Goal: Task Accomplishment & Management: Use online tool/utility

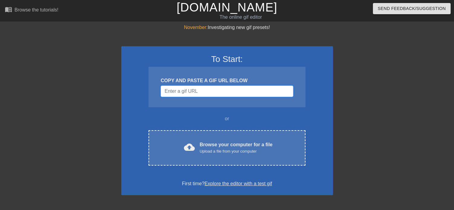
click at [177, 90] on input "Username" at bounding box center [227, 92] width 133 height 12
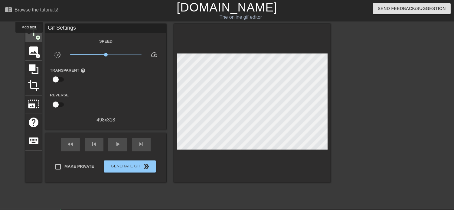
click at [29, 37] on span "title" at bounding box center [34, 33] width 12 height 12
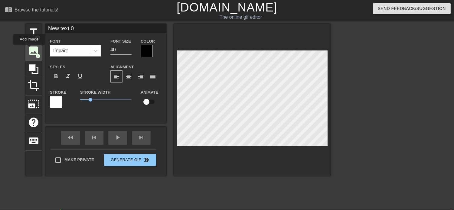
click at [29, 49] on span "image" at bounding box center [34, 51] width 12 height 12
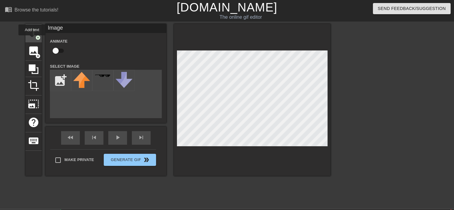
click at [32, 40] on div "title add_circle" at bounding box center [33, 33] width 16 height 18
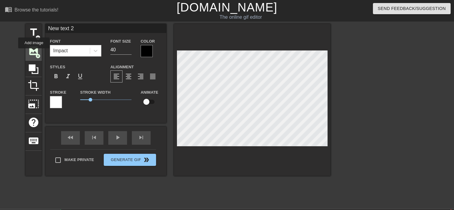
click at [33, 55] on span "image" at bounding box center [34, 51] width 12 height 12
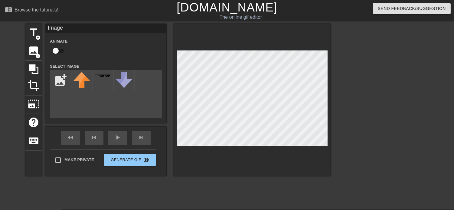
scroll to position [32, 0]
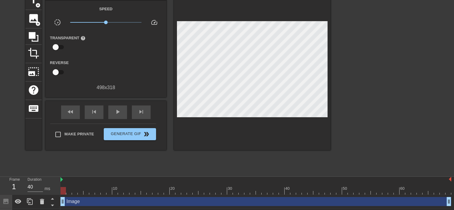
click at [108, 164] on div "title add_circle image add_circle crop photo_size_select_large help keyboard Gi…" at bounding box center [178, 83] width 306 height 182
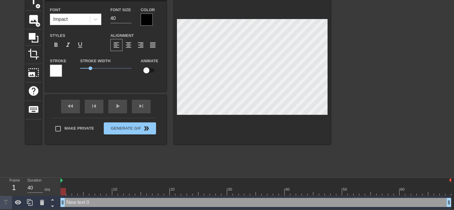
scroll to position [1, 2]
click at [153, 25] on div "Font Impact Font Size 40 Color Styles format_bold format_italic format_underlin…" at bounding box center [106, 44] width 112 height 76
click at [150, 23] on div at bounding box center [147, 20] width 12 height 12
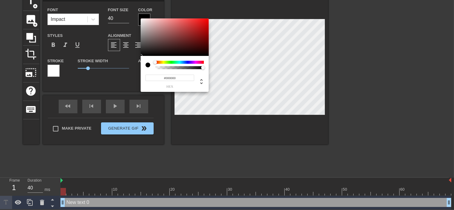
scroll to position [26, 0]
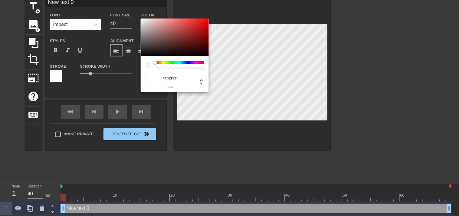
type input "#FFFFFF"
drag, startPoint x: 143, startPoint y: 23, endPoint x: 140, endPoint y: 18, distance: 5.0
click at [141, 18] on div at bounding box center [175, 37] width 68 height 38
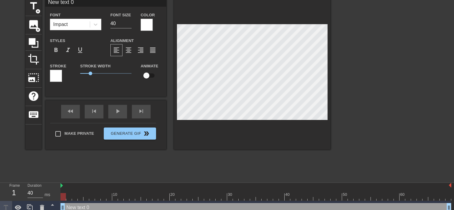
scroll to position [1, 1]
click at [56, 75] on div at bounding box center [56, 76] width 12 height 12
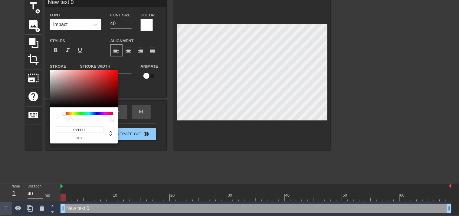
type input "#090808"
click at [54, 106] on div at bounding box center [84, 89] width 68 height 38
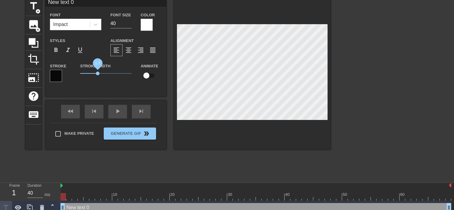
drag, startPoint x: 90, startPoint y: 74, endPoint x: 98, endPoint y: 74, distance: 7.9
click at [98, 74] on span "1.7" at bounding box center [98, 74] width 4 height 4
click at [128, 20] on input "41" at bounding box center [121, 24] width 21 height 10
click at [128, 20] on input "42" at bounding box center [121, 24] width 21 height 10
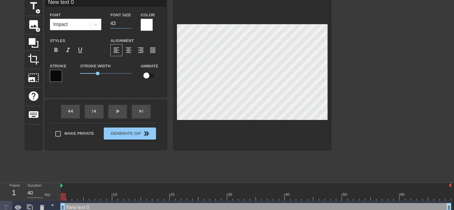
click at [128, 20] on input "43" at bounding box center [121, 24] width 21 height 10
click at [128, 20] on input "44" at bounding box center [121, 24] width 21 height 10
click at [128, 20] on input "45" at bounding box center [121, 24] width 21 height 10
drag, startPoint x: 128, startPoint y: 20, endPoint x: 186, endPoint y: 38, distance: 60.2
type input "65"
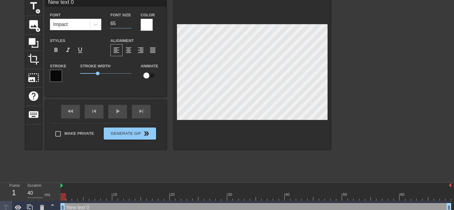
click at [132, 28] on input "65" at bounding box center [121, 24] width 21 height 10
type input "H"
type textarea "H"
type input "HA"
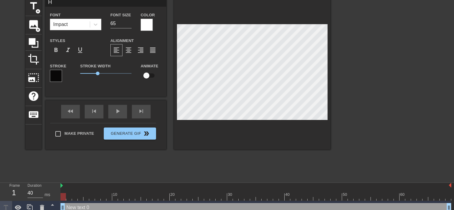
type textarea "HA"
type input "HAP"
type textarea "HAP"
type input "HAPP"
type textarea "HAPP"
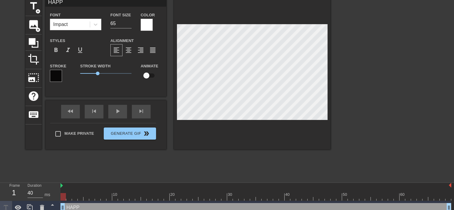
type input "HAPPY"
type textarea "HAPPY"
type input "HAPPY"
type textarea "HAPPY"
type input "HAPPY B"
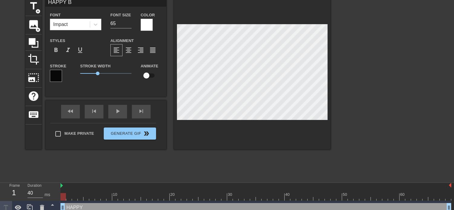
type textarea "HAPPY B"
type input "HAPPY BI"
type textarea "HAPPY BI"
type input "HAPPY BIR"
type textarea "HAPPY BIR"
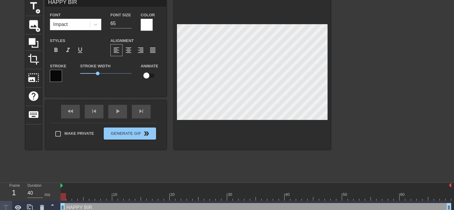
type input "HAPPY BIRT"
type textarea "HAPPY BIRT"
type input "HAPPY BIRTH"
type textarea "HAPPY BIRTH"
type input "HAPPY BIRTHD"
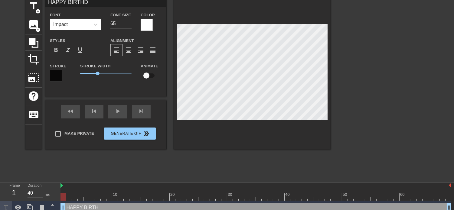
type textarea "HAPPY BIRTHD"
type input "HAPPY BIRTHDA"
type textarea "HAPPY BIRTHDA"
type input "HAPPY BIRTHDAY"
type textarea "HAPPY BIRTHDAY"
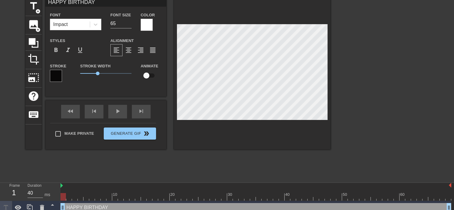
scroll to position [1, 2]
type input "HAPPY BIRTHDAY"
type textarea "HAPPY BIRTHDAY"
type input "HAPPY BIRTHDAY"
type textarea "HAPPY BIRTHDAY"
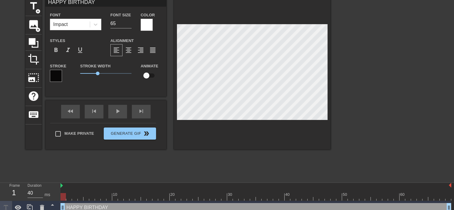
type input "HAPPY BIRTHDAY"
type textarea "HAPPY BIRTHDAY"
type input "HAPPY BIRTHDAY"
type textarea "HAPPY BIRTHDAY"
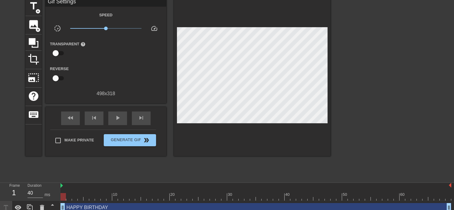
click at [328, 47] on div at bounding box center [252, 77] width 157 height 159
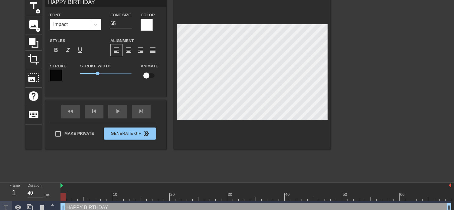
type input "HAPPY BIRTHDAY"
type textarea "HAPPY BIRTHDAY"
click at [392, 77] on div at bounding box center [383, 89] width 91 height 182
type input "HAPPY BIRTHDAY"
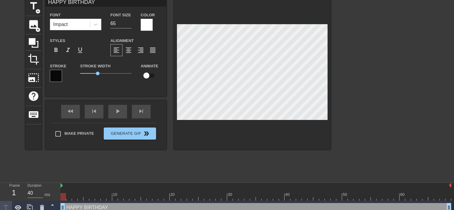
type textarea "HAPPY BIRTHDAY"
click at [392, 56] on div at bounding box center [383, 89] width 91 height 182
type input "HAPPY BIRTHDAYT"
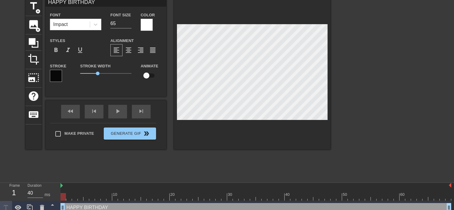
type textarea "HAPPY BIRTHDAY T"
type input "HAPPY BIRTHDAYTO"
type textarea "HAPPY BIRTHDAY TO"
type input "HAPPY BIRTHDAYTO"
type textarea "HAPPY BIRTHDAY TO"
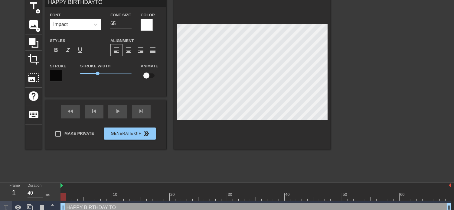
type input "HAPPY BIRTHDAYTO P"
type textarea "HAPPY BIRTHDAY TO P"
type input "HAPPY BIRTHDAYTO PI"
type textarea "HAPPY BIRTHDAY TO PI"
type input "HAPPY BIRTHDAYTO PIN"
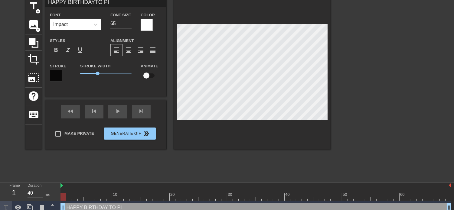
type textarea "HAPPY BIRTHDAY TO PIN"
type input "HAPPY BIRTHDAYTO PINE"
type textarea "HAPPY BIRTHDAY TO PINE"
type input "HAPPY BIRTHDAYTO PINEA"
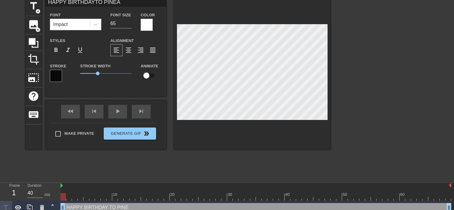
type textarea "HAPPY BIRTHDAY TO [GEOGRAPHIC_DATA]"
type input "HAPPY BIRTHDAYTO PINEAP"
type textarea "HAPPY BIRTHDAY TO [GEOGRAPHIC_DATA]"
type input "HAPPY BIRTHDAYTO PINEAPP"
type textarea "HAPPY BIRTHDAY TO [GEOGRAPHIC_DATA]"
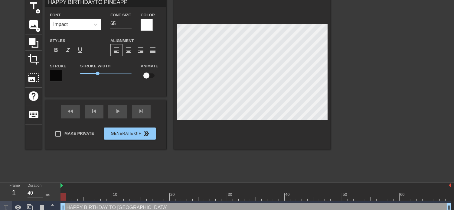
type input "HAPPY BIRTHDAYTO PINEAPPL"
type textarea "HAPPY BIRTHDAY TO [GEOGRAPHIC_DATA]"
type input "HAPPY BIRTHDAYTO PINEAPPLE"
type textarea "HAPPY BIRTHDAY TO [GEOGRAPHIC_DATA]"
type input "HAPPY BIRTHDAYTO PINEAPPLE"
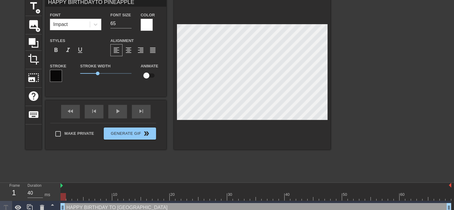
type textarea "HAPPY BIRTHDAY TO [GEOGRAPHIC_DATA]"
type input "HAPPY BIRTHDAYTO PINEAPPLE F"
type textarea "HAPPY BIRTHDAY TO PINEAPPLE F"
type input "HAPPY BIRTHDAYTO PINEAPPLE FA"
type textarea "HAPPY BIRTHDAY TO PINEAPPLE FA"
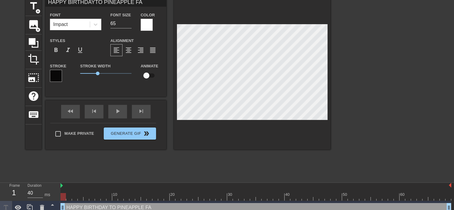
type input "HAPPY BIRTHDAYTO PINEAPPLE FAN"
type textarea "HAPPY BIRTHDAY TO PINEAPPLE FAN"
type input "HAPPY BIRTHDAYTO PINEAPPLE [PERSON_NAME]"
type textarea "HAPPY BIRTHDAY TO PINEAPPLE [PERSON_NAME]"
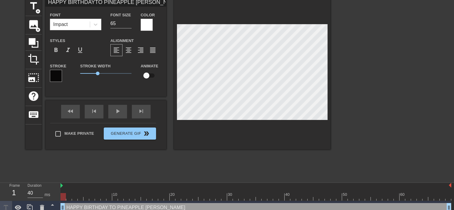
type input "HAPPY BIRTHDAYTO PINEAPPLE FANTA"
type textarea "HAPPY BIRTHDAY TO PINEAPPLE FANTA"
type input "HAPPY BIRTHDAYTO PINEAPPLE FANTA"
type input "64"
type input "HAPPY BIRTHDAYTO PINEAPPLE FANTA"
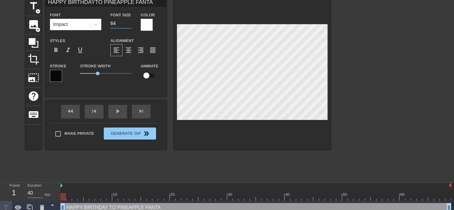
type input "63"
type input "HAPPY BIRTHDAYTO PINEAPPLE FANTA"
type input "62"
type input "HAPPY BIRTHDAYTO PINEAPPLE FANTA"
type input "61"
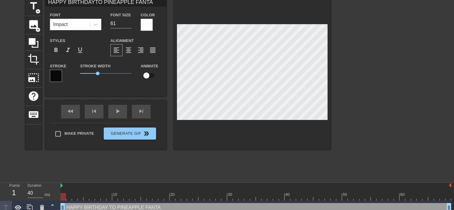
type input "HAPPY BIRTHDAYTO PINEAPPLE FANTA"
type input "60"
type input "HAPPY BIRTHDAYTO PINEAPPLE FANTA"
type input "59"
type input "HAPPY BIRTHDAYTO PINEAPPLE FANTA"
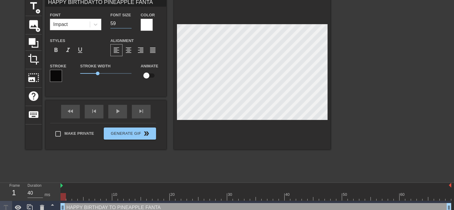
type input "58"
type input "HAPPY BIRTHDAYTO PINEAPPLE FANTA"
type input "57"
click at [128, 25] on input "57" at bounding box center [121, 24] width 21 height 10
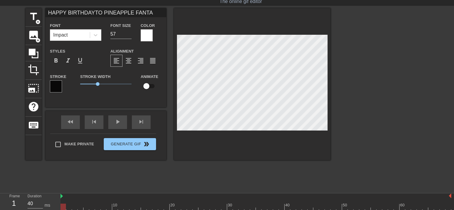
scroll to position [1, 1]
type input "HAPPY BIRTHDAYTO PINEAPPLE FANTA"
type textarea "HAPPY BIRTHDAY TO PINEAPPLE FANTA"
type input "HAPPY BIRTHDAYTO PINEAPPLE FANTA"
type textarea "HAPPY BIRTHDAY TO PINEAPPLE FANTA"
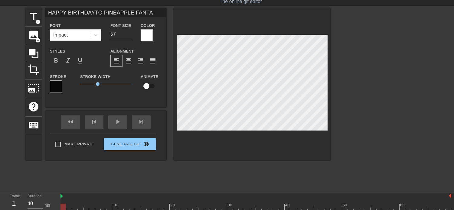
type input "HAPPY BIRTHDAYTO PINEAPPLE FANTA"
type textarea "HAPPY BIRTHDAY TO PINEAPPLE FANTA"
type input "HAPPY BIRTHDAYTO PINEAPPLE FANTA"
type textarea "HAPPY BIRTHDAY TO PINEAPPLE FANTA"
type input "HAPPY BIRTHDAYTO PINEAPPLE FANTA"
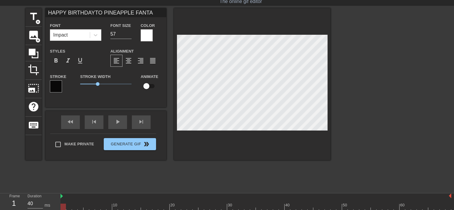
type textarea "HAPPY BIRTHDAY TO PINEAPPLE FANTA"
type input "HAPPY BIRTHDAYTO PINEAPPLE FANTA"
type textarea "HAPPY BIRTHDAY TO PINEAPPLE FANTA"
click at [132, 57] on div "format_align_center" at bounding box center [129, 61] width 12 height 12
click at [401, 68] on div at bounding box center [383, 99] width 91 height 182
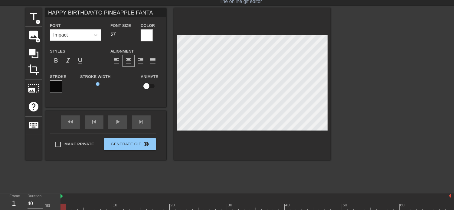
type input "HAPPY BIRTHDAYTO PINEAPPLE FANTA"
type input "58"
click at [129, 32] on input "58" at bounding box center [121, 34] width 21 height 10
type input "HAPPY BIRTHDAYTO PINEAPPLE FANTA"
type input "59"
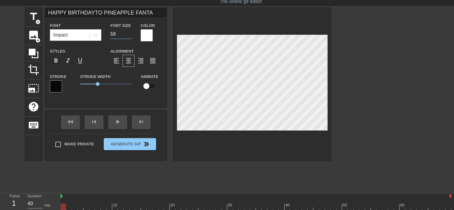
click at [129, 32] on input "59" at bounding box center [121, 34] width 21 height 10
type input "HAPPY BIRTHDAYTO PINEAPPLE FANTA"
type textarea "HAPPY BIRTHDAY TO PINEAPPLE FANTA"
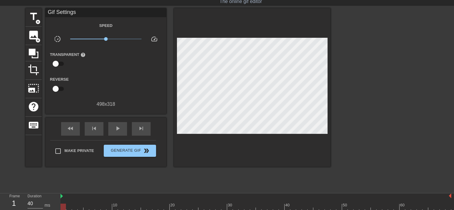
click at [429, 67] on div at bounding box center [383, 99] width 91 height 182
click at [359, 112] on div at bounding box center [383, 99] width 91 height 182
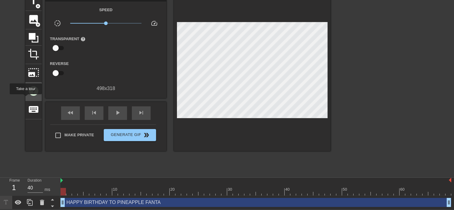
scroll to position [0, 0]
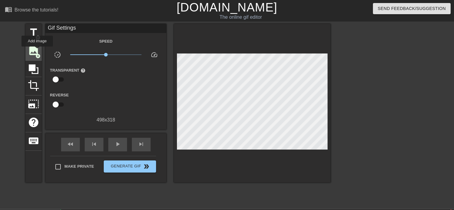
click at [37, 51] on span "image" at bounding box center [34, 51] width 12 height 12
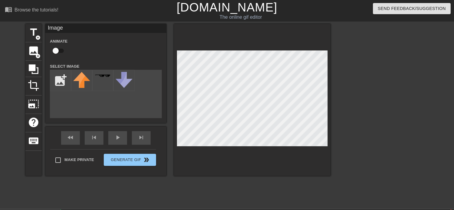
click at [63, 107] on div "add_photo_alternate" at bounding box center [106, 94] width 112 height 48
click at [65, 83] on input "file" at bounding box center [60, 80] width 21 height 21
click at [67, 94] on div "add_photo_alternate" at bounding box center [106, 94] width 112 height 48
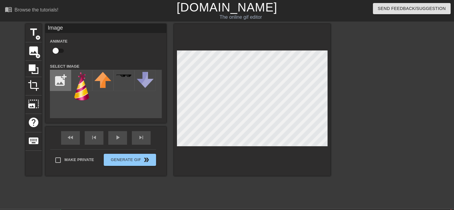
click at [65, 89] on input "file" at bounding box center [60, 80] width 21 height 21
type input "C:\fakepath\image-removebg-preview (39).png"
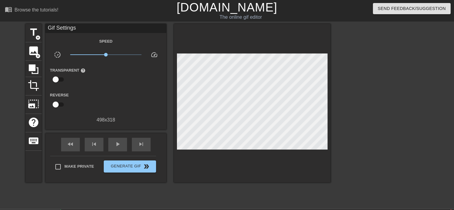
scroll to position [31, 0]
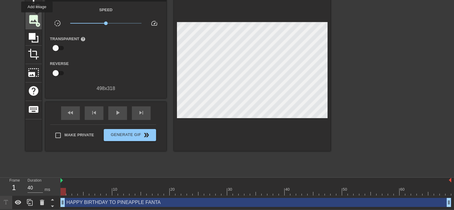
click at [37, 17] on span "image" at bounding box center [34, 20] width 12 height 12
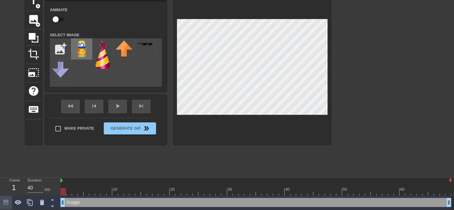
click at [82, 48] on img at bounding box center [81, 49] width 17 height 17
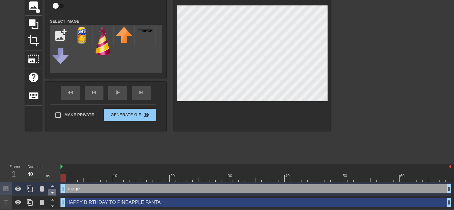
click at [52, 194] on icon at bounding box center [53, 193] width 8 height 8
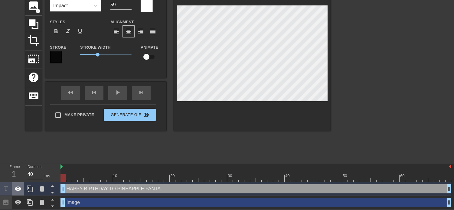
click at [20, 191] on icon at bounding box center [18, 189] width 7 height 7
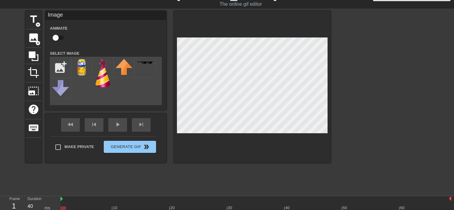
scroll to position [0, 0]
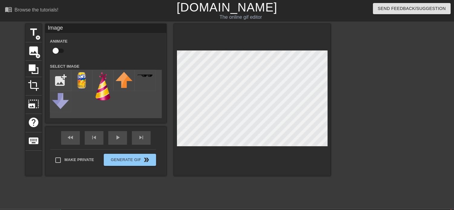
click at [58, 50] on input "checkbox" at bounding box center [55, 51] width 35 height 12
checkbox input "true"
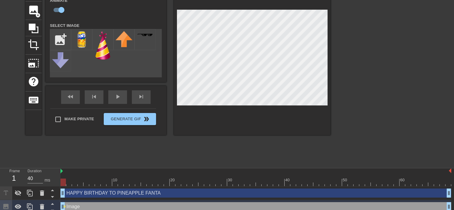
scroll to position [16, 0]
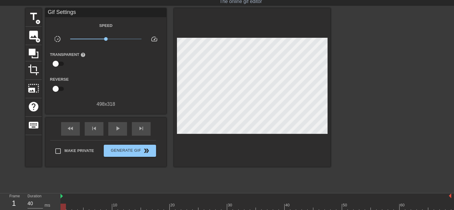
click at [204, 164] on div "title add_circle image add_circle crop photo_size_select_large help keyboard Gi…" at bounding box center [178, 99] width 306 height 182
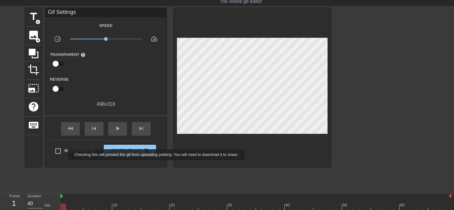
click at [64, 154] on input "Make Private" at bounding box center [58, 151] width 13 height 13
checkbox input "true"
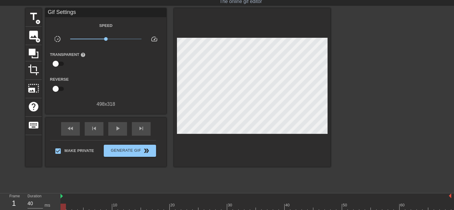
click at [143, 174] on div "title add_circle image add_circle crop photo_size_select_large help keyboard Gi…" at bounding box center [178, 99] width 306 height 182
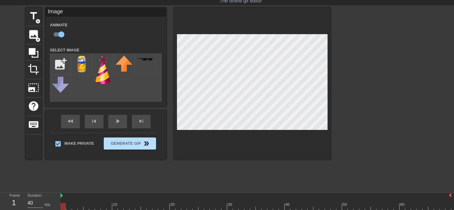
scroll to position [29, 0]
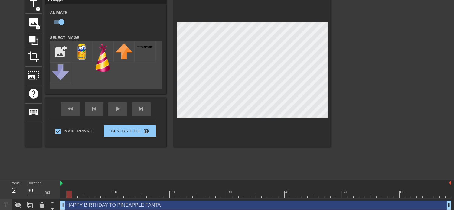
click at [69, 195] on div at bounding box center [256, 195] width 391 height 8
click at [76, 197] on div at bounding box center [256, 195] width 391 height 8
click at [84, 193] on div at bounding box center [256, 195] width 391 height 8
click at [92, 193] on div at bounding box center [256, 195] width 391 height 8
click at [97, 193] on div at bounding box center [256, 195] width 391 height 8
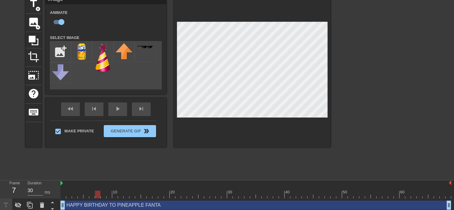
click at [105, 192] on div at bounding box center [256, 195] width 391 height 8
click at [111, 195] on div at bounding box center [256, 195] width 391 height 8
click at [113, 197] on div at bounding box center [256, 195] width 391 height 8
click at [140, 192] on div at bounding box center [256, 195] width 391 height 8
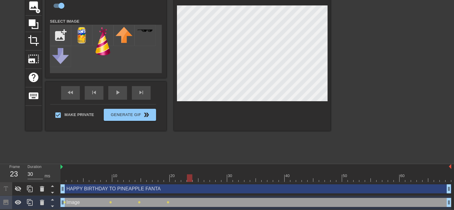
type input "40"
click at [65, 203] on span "lens" at bounding box center [65, 202] width 3 height 3
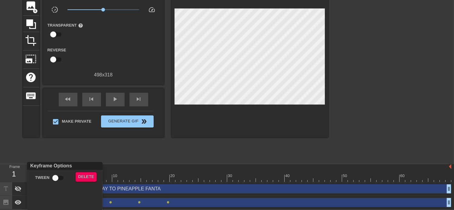
scroll to position [40, 0]
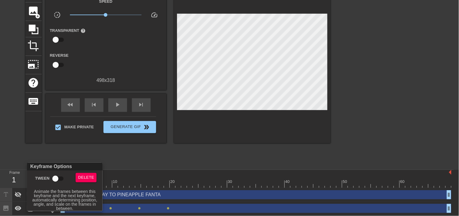
click at [58, 182] on input "Tween" at bounding box center [55, 179] width 35 height 12
checkbox input "true"
click at [149, 159] on div at bounding box center [229, 108] width 459 height 216
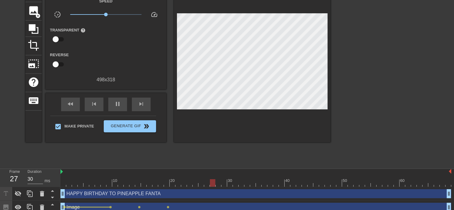
click at [114, 164] on div "title add_circle image add_circle crop photo_size_select_large help keyboard Gi…" at bounding box center [178, 75] width 306 height 182
click at [114, 183] on div at bounding box center [256, 184] width 391 height 8
click at [140, 207] on span "lens" at bounding box center [139, 207] width 3 height 3
type input "30"
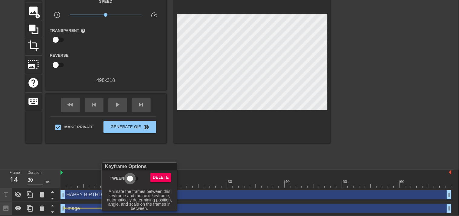
click at [126, 180] on input "Tween" at bounding box center [130, 179] width 35 height 12
checkbox input "true"
click at [153, 148] on div at bounding box center [229, 108] width 459 height 216
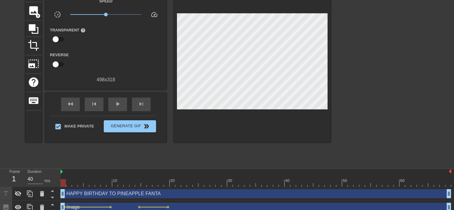
click at [63, 185] on div at bounding box center [256, 184] width 391 height 8
click at [169, 187] on div at bounding box center [256, 184] width 391 height 8
click at [174, 184] on div at bounding box center [256, 184] width 391 height 8
click at [181, 183] on div at bounding box center [256, 184] width 391 height 8
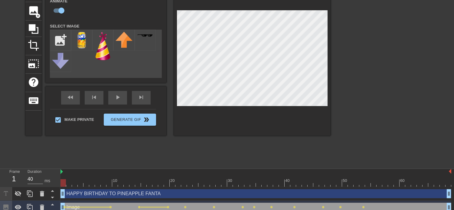
scroll to position [45, 0]
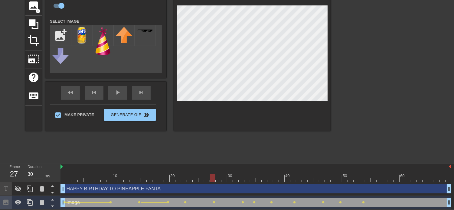
click at [213, 180] on div at bounding box center [256, 179] width 391 height 8
click at [242, 180] on div at bounding box center [256, 179] width 391 height 8
click at [253, 178] on div at bounding box center [256, 179] width 391 height 8
click at [238, 179] on div at bounding box center [256, 179] width 391 height 8
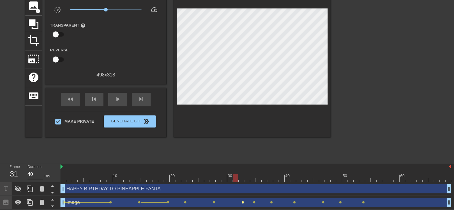
click at [243, 202] on span "lens" at bounding box center [243, 202] width 3 height 3
type input "30"
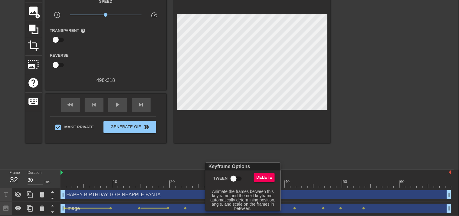
click at [230, 177] on input "Tween" at bounding box center [234, 179] width 35 height 12
checkbox input "true"
click at [247, 155] on div at bounding box center [229, 108] width 459 height 216
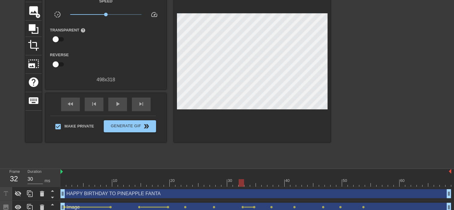
type input "40"
click at [271, 186] on div at bounding box center [256, 184] width 391 height 8
click at [255, 207] on span "lens" at bounding box center [254, 207] width 3 height 3
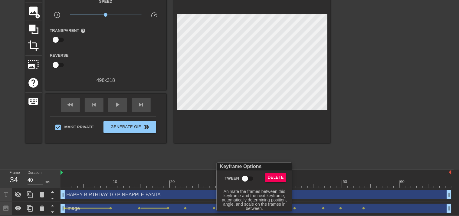
click at [245, 178] on input "Tween" at bounding box center [245, 179] width 35 height 12
checkbox input "true"
click at [272, 154] on div at bounding box center [229, 108] width 459 height 216
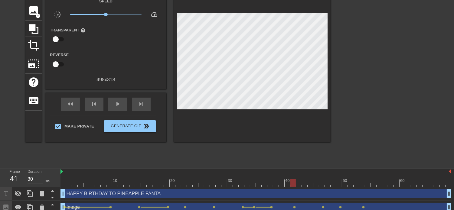
click at [294, 185] on div at bounding box center [256, 184] width 391 height 8
click at [273, 208] on span "lens" at bounding box center [272, 207] width 3 height 3
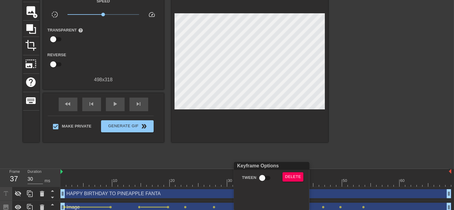
type input "40"
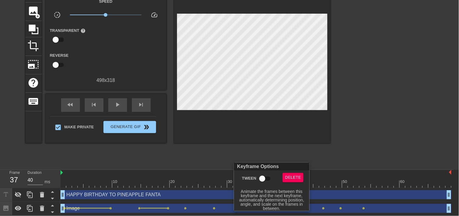
click at [265, 179] on input "Tween" at bounding box center [262, 179] width 35 height 12
checkbox input "true"
click at [304, 146] on div at bounding box center [229, 108] width 459 height 216
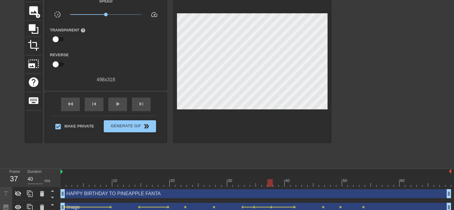
scroll to position [45, 0]
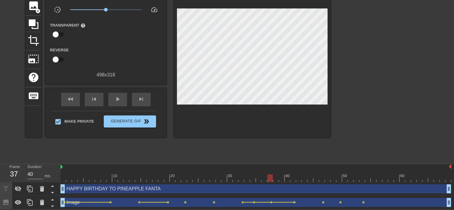
click at [323, 180] on div at bounding box center [256, 179] width 391 height 8
click at [340, 179] on div at bounding box center [256, 179] width 391 height 8
click at [323, 202] on span "lens" at bounding box center [323, 202] width 3 height 3
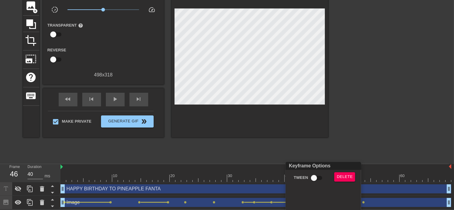
scroll to position [40, 0]
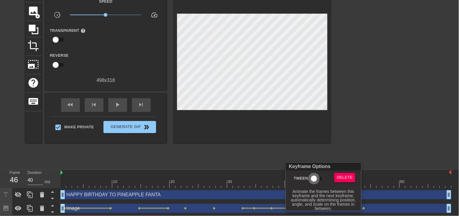
click at [319, 176] on input "Tween" at bounding box center [314, 179] width 35 height 12
checkbox input "true"
click at [329, 148] on div at bounding box center [229, 108] width 459 height 216
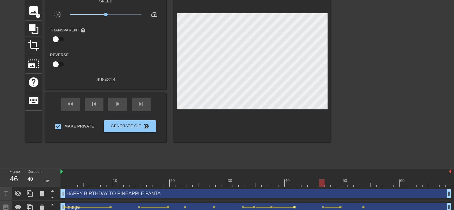
click at [294, 208] on span "lens" at bounding box center [295, 207] width 3 height 3
type input "30"
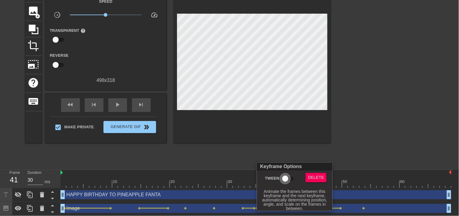
click at [283, 182] on input "Tween" at bounding box center [285, 179] width 35 height 12
checkbox input "true"
click at [338, 147] on div at bounding box center [229, 108] width 459 height 216
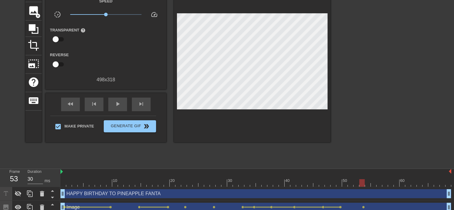
click at [361, 182] on div at bounding box center [256, 184] width 391 height 8
click at [341, 207] on span "lens" at bounding box center [341, 207] width 3 height 3
type input "40"
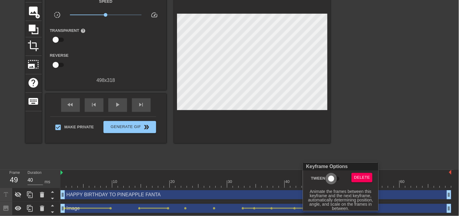
click at [334, 180] on input "Tween" at bounding box center [331, 179] width 35 height 12
checkbox input "true"
click at [344, 161] on div at bounding box center [229, 108] width 459 height 216
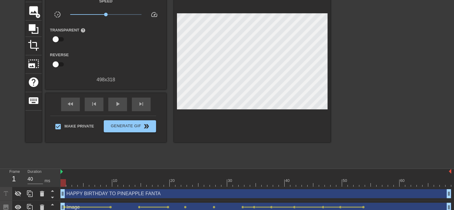
click at [63, 185] on div at bounding box center [256, 184] width 391 height 8
click at [243, 207] on span "lens" at bounding box center [243, 207] width 3 height 3
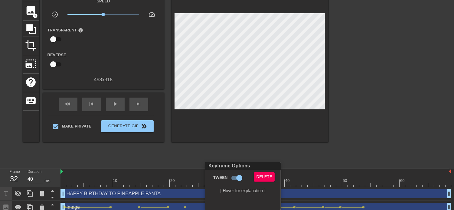
type input "30"
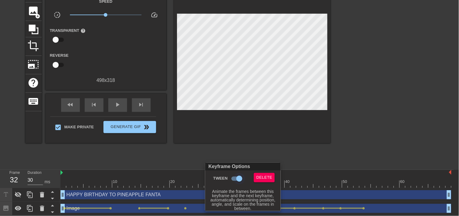
click at [240, 182] on input "Tween" at bounding box center [239, 179] width 35 height 12
checkbox input "false"
click at [229, 158] on div at bounding box center [229, 108] width 459 height 216
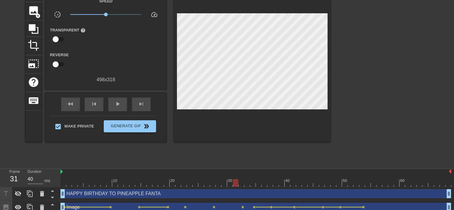
type input "30"
click at [214, 208] on span "lens" at bounding box center [214, 207] width 3 height 3
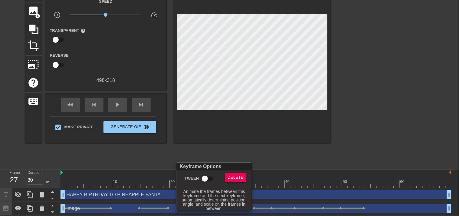
click at [204, 180] on input "Tween" at bounding box center [205, 179] width 35 height 12
checkbox input "true"
click at [249, 150] on div at bounding box center [229, 108] width 459 height 216
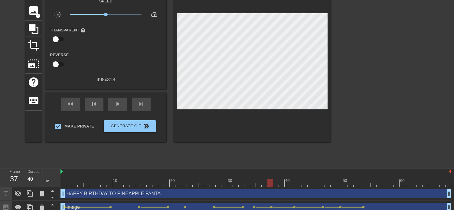
type input "30"
click at [214, 207] on span "lens" at bounding box center [214, 207] width 3 height 3
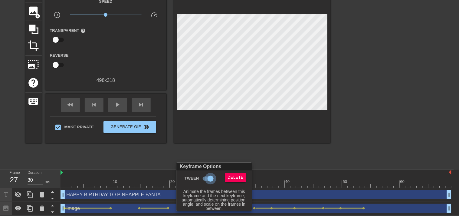
click at [211, 181] on input "Tween" at bounding box center [210, 179] width 35 height 12
checkbox input "false"
click at [243, 141] on div at bounding box center [229, 108] width 459 height 216
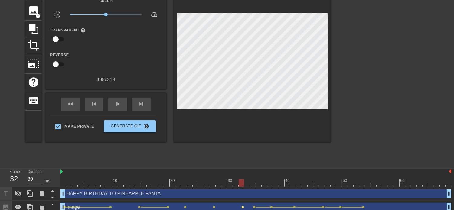
click at [243, 207] on span "lens" at bounding box center [243, 207] width 3 height 3
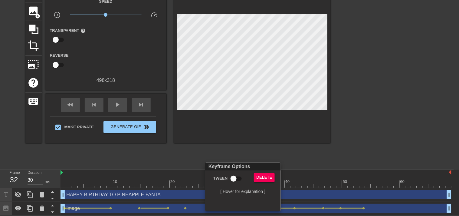
click at [208, 152] on div at bounding box center [229, 108] width 459 height 216
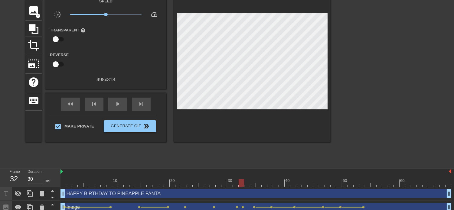
click at [277, 147] on div "title add_circle image add_circle crop photo_size_select_large help keyboard Gi…" at bounding box center [178, 75] width 306 height 182
type input "40"
click at [254, 207] on span "lens" at bounding box center [254, 207] width 3 height 3
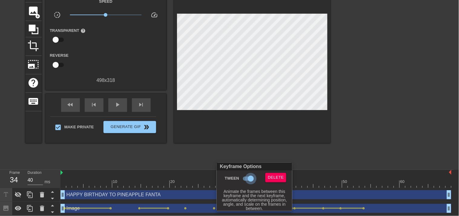
click at [250, 177] on input "Tween" at bounding box center [251, 179] width 35 height 12
checkbox input "false"
click at [263, 141] on div at bounding box center [229, 108] width 459 height 216
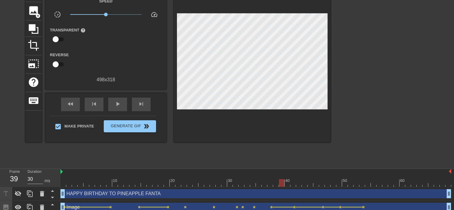
type input "40"
click at [271, 207] on span "lens" at bounding box center [272, 207] width 3 height 3
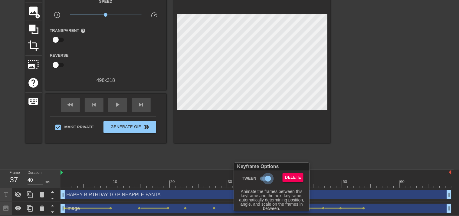
click at [264, 179] on input "Tween" at bounding box center [268, 179] width 35 height 12
checkbox input "false"
click at [288, 150] on div at bounding box center [229, 108] width 459 height 216
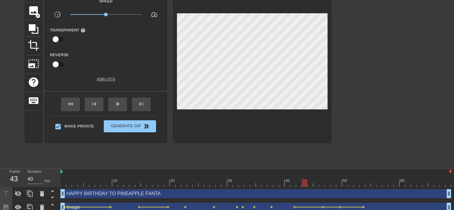
type input "30"
click at [295, 207] on span "lens" at bounding box center [295, 207] width 3 height 3
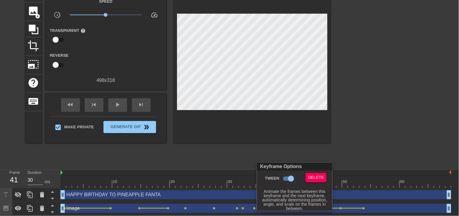
click at [288, 178] on input "Tween" at bounding box center [291, 179] width 35 height 12
checkbox input "false"
click at [301, 159] on div at bounding box center [229, 108] width 459 height 216
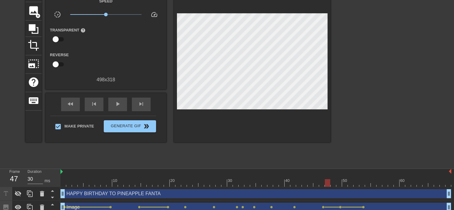
type input "40"
click at [324, 207] on span "lens" at bounding box center [323, 207] width 3 height 3
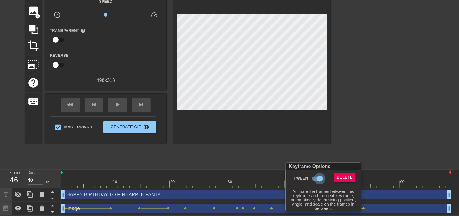
click at [312, 177] on input "Tween" at bounding box center [320, 179] width 35 height 12
checkbox input "false"
click at [344, 142] on div at bounding box center [229, 108] width 459 height 216
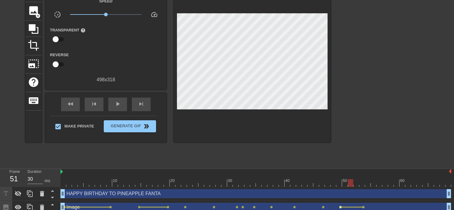
click at [340, 208] on span "lens" at bounding box center [341, 207] width 3 height 3
type input "40"
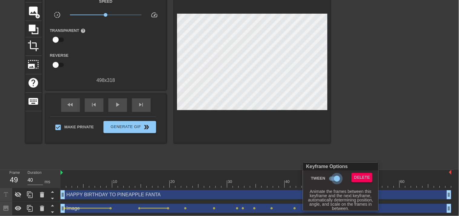
click at [334, 177] on input "Tween" at bounding box center [337, 179] width 35 height 12
checkbox input "false"
click at [355, 131] on div at bounding box center [229, 108] width 459 height 216
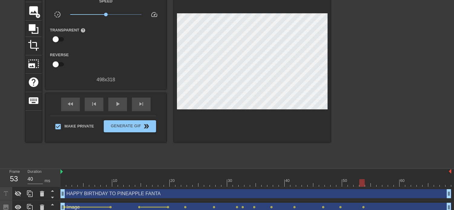
click at [355, 182] on div at bounding box center [256, 184] width 391 height 8
click at [325, 141] on div "title add_circle image add_circle crop photo_size_select_large help keyboard Gi…" at bounding box center [178, 75] width 306 height 182
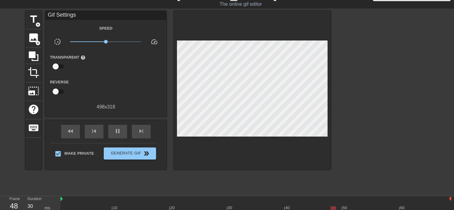
scroll to position [13, 0]
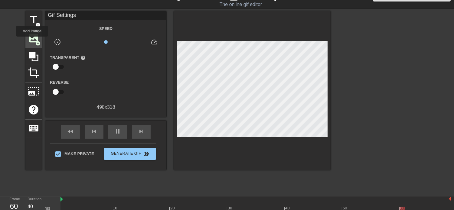
click at [33, 42] on span "image" at bounding box center [34, 38] width 12 height 12
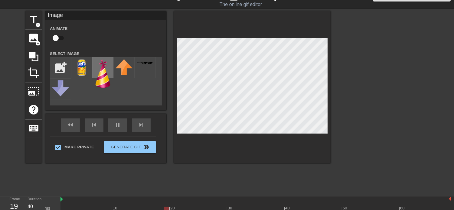
click at [96, 72] on img at bounding box center [102, 73] width 17 height 29
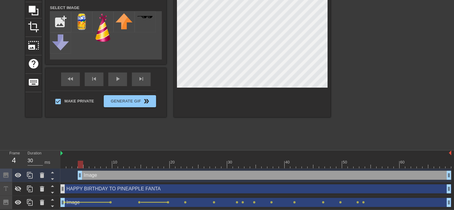
type input "40"
drag, startPoint x: 424, startPoint y: 176, endPoint x: 45, endPoint y: 189, distance: 379.6
click at [45, 189] on div "Frame 1 Duration 40 ms 10 20 30 40 50 60 Image drag_handle drag_handle HAPPY BI…" at bounding box center [227, 180] width 454 height 59
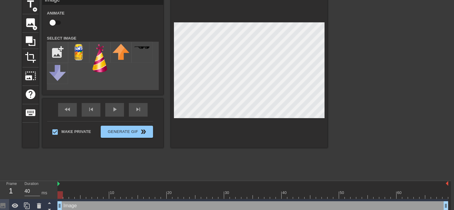
scroll to position [20, 2]
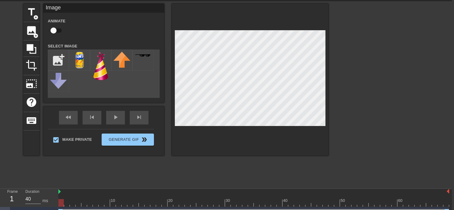
click at [303, 210] on html "menu_book Browse the tutorials! [DOMAIN_NAME] The online gif editor Send Feedba…" at bounding box center [225, 114] width 454 height 269
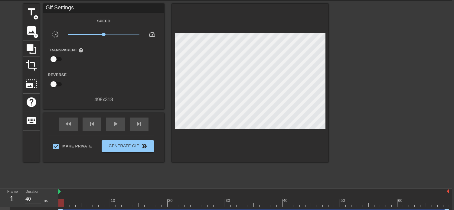
click at [382, 84] on div at bounding box center [381, 95] width 91 height 182
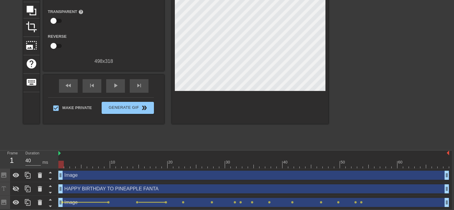
scroll to position [58, 2]
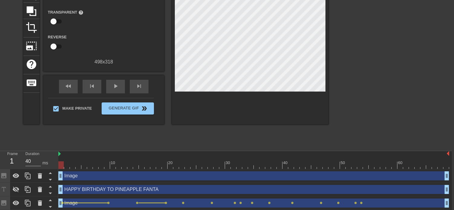
click at [63, 164] on div at bounding box center [60, 166] width 5 height 8
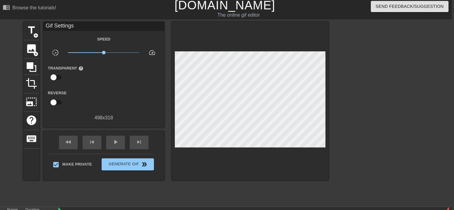
scroll to position [2, 2]
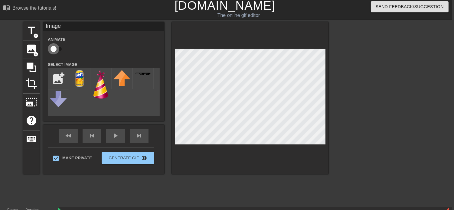
click at [50, 48] on input "checkbox" at bounding box center [53, 49] width 35 height 12
checkbox input "true"
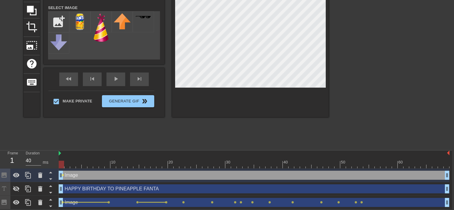
scroll to position [59, 2]
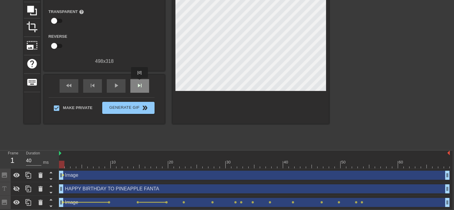
click at [140, 82] on span "skip_next" at bounding box center [139, 85] width 7 height 7
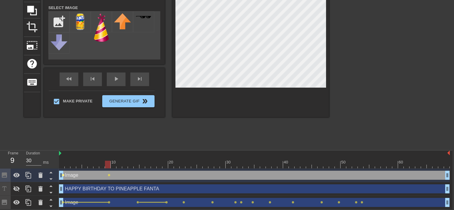
click at [63, 176] on span "lens" at bounding box center [63, 175] width 3 height 3
type input "40"
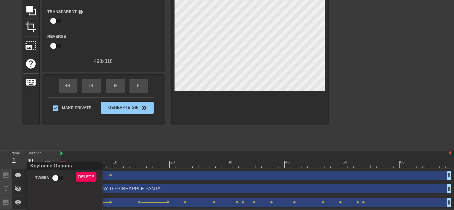
scroll to position [54, 0]
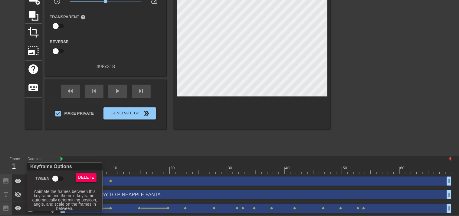
click at [55, 179] on input "Tween" at bounding box center [55, 179] width 35 height 12
checkbox input "true"
click at [68, 159] on div at bounding box center [229, 108] width 459 height 216
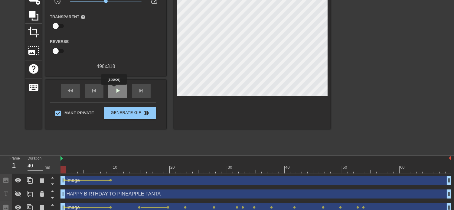
click at [114, 89] on span "play_arrow" at bounding box center [117, 90] width 7 height 7
click at [114, 89] on span "pause" at bounding box center [117, 90] width 7 height 7
click at [114, 89] on span "play_arrow" at bounding box center [117, 90] width 7 height 7
click at [114, 89] on span "pause" at bounding box center [117, 90] width 7 height 7
click at [115, 167] on div at bounding box center [256, 170] width 391 height 8
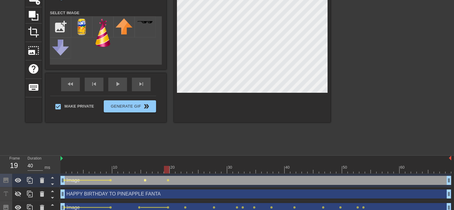
click at [145, 180] on span "lens" at bounding box center [145, 180] width 3 height 3
type input "30"
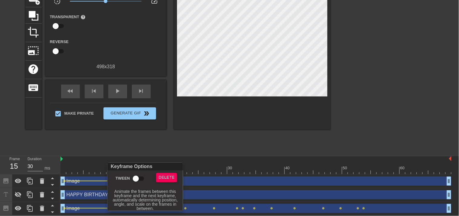
click at [141, 176] on input "Tween" at bounding box center [136, 179] width 35 height 12
checkbox input "true"
click at [104, 167] on div at bounding box center [229, 108] width 459 height 216
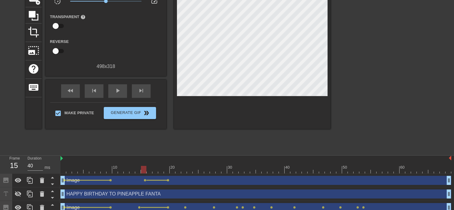
click at [65, 172] on div at bounding box center [256, 170] width 391 height 8
click at [174, 173] on div at bounding box center [256, 170] width 391 height 8
click at [343, 114] on div at bounding box center [383, 61] width 91 height 182
click at [399, 148] on div at bounding box center [383, 61] width 91 height 182
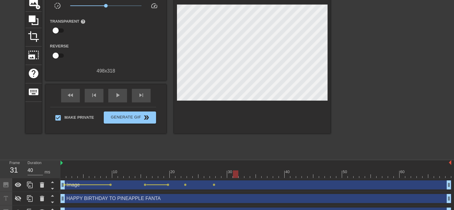
scroll to position [59, 0]
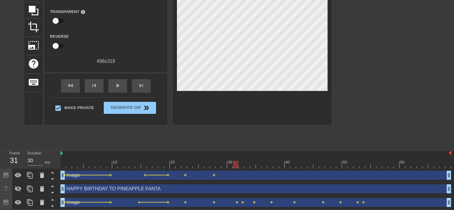
click at [107, 161] on div at bounding box center [256, 165] width 391 height 8
click at [146, 165] on div at bounding box center [256, 165] width 391 height 8
click at [167, 167] on div at bounding box center [256, 165] width 391 height 8
click at [361, 104] on div at bounding box center [383, 56] width 91 height 182
click at [143, 164] on div at bounding box center [256, 165] width 391 height 8
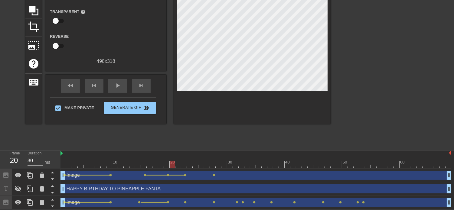
type input "40"
click at [168, 176] on span "lens" at bounding box center [168, 175] width 3 height 3
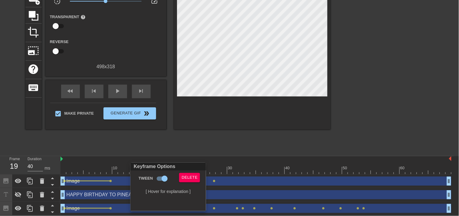
click at [194, 137] on div at bounding box center [229, 108] width 459 height 216
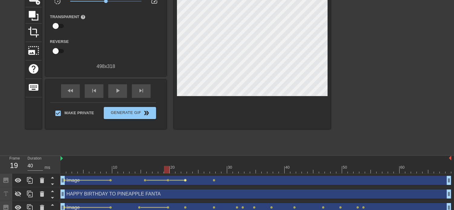
click at [185, 180] on span "lens" at bounding box center [185, 180] width 3 height 3
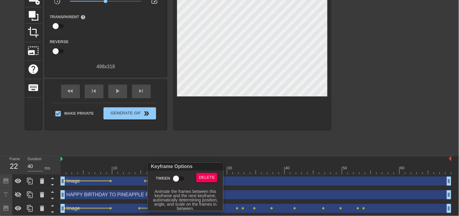
click at [181, 180] on input "Tween" at bounding box center [176, 179] width 35 height 12
click at [181, 180] on input "Tween" at bounding box center [182, 179] width 35 height 12
checkbox input "false"
click at [188, 150] on div at bounding box center [229, 108] width 459 height 216
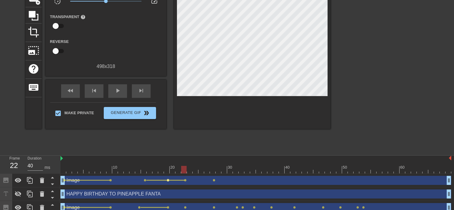
click at [169, 180] on span "lens" at bounding box center [168, 180] width 3 height 3
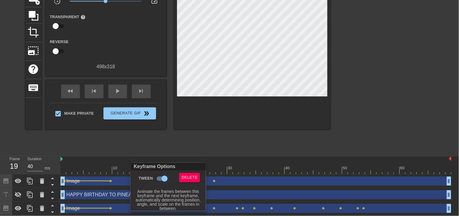
click at [166, 180] on input "Tween" at bounding box center [164, 179] width 35 height 12
checkbox input "false"
click at [177, 146] on div at bounding box center [229, 108] width 459 height 216
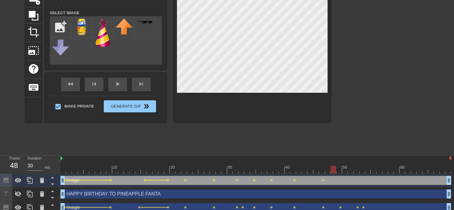
type input "40"
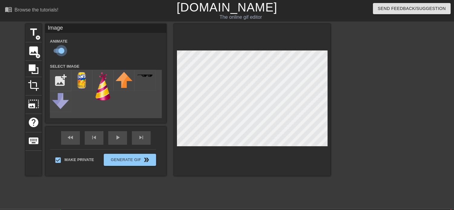
click at [62, 52] on input "checkbox" at bounding box center [61, 51] width 35 height 12
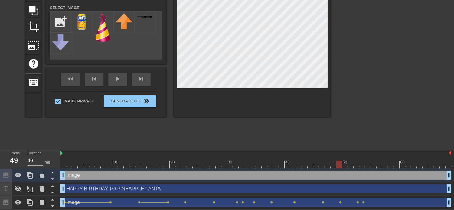
scroll to position [58, 0]
click at [65, 166] on div at bounding box center [256, 165] width 391 height 8
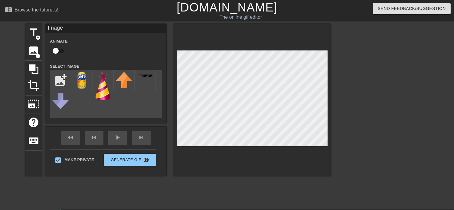
click at [64, 48] on input "checkbox" at bounding box center [55, 51] width 35 height 12
checkbox input "true"
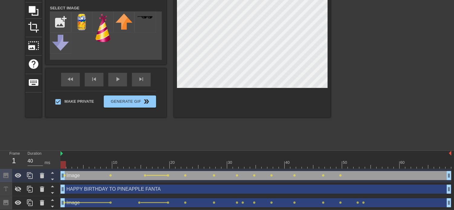
scroll to position [58, 0]
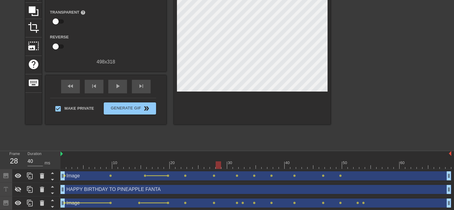
drag, startPoint x: 65, startPoint y: 177, endPoint x: 218, endPoint y: 161, distance: 153.5
click at [218, 161] on div at bounding box center [219, 161] width 6 height 8
drag, startPoint x: 341, startPoint y: 177, endPoint x: 316, endPoint y: 155, distance: 33.4
click at [316, 155] on div at bounding box center [256, 154] width 391 height 6
click at [341, 175] on span "lens" at bounding box center [341, 176] width 3 height 3
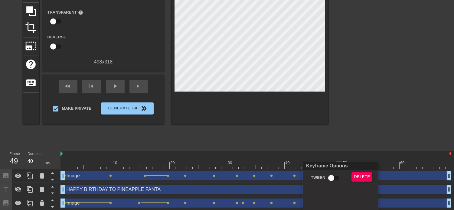
scroll to position [54, 0]
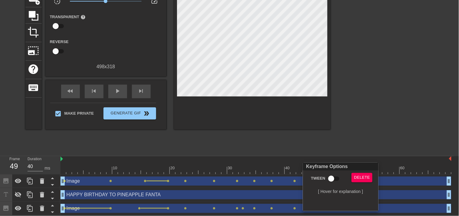
click at [347, 176] on div "Tween" at bounding box center [325, 180] width 46 height 14
click at [352, 177] on button "Delete" at bounding box center [362, 177] width 21 height 9
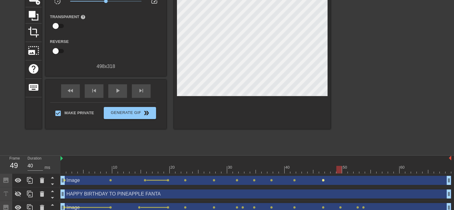
click at [323, 180] on span "lens" at bounding box center [323, 180] width 3 height 3
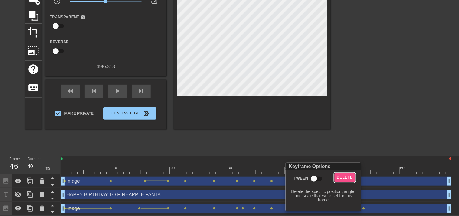
click at [337, 178] on span "Delete" at bounding box center [345, 177] width 16 height 7
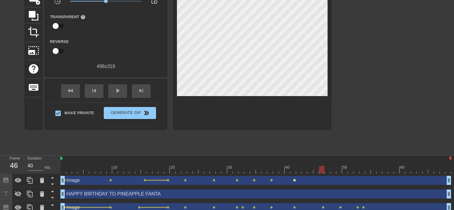
click at [294, 180] on span "lens" at bounding box center [295, 180] width 3 height 3
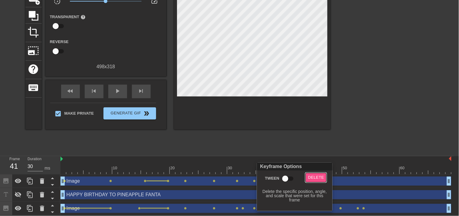
click at [310, 177] on span "Delete" at bounding box center [316, 177] width 16 height 7
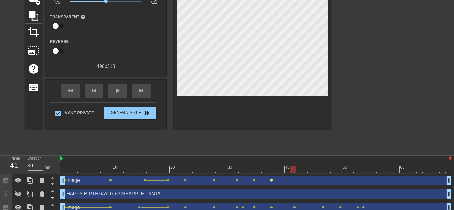
click at [271, 181] on span "lens" at bounding box center [272, 180] width 3 height 3
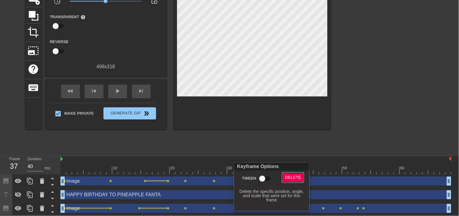
click at [288, 178] on span "Delete" at bounding box center [293, 177] width 16 height 7
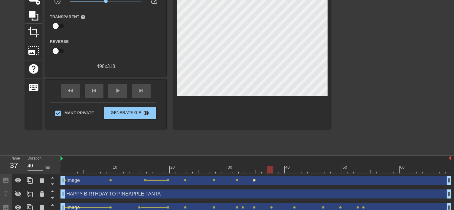
click at [253, 181] on span "lens" at bounding box center [254, 180] width 3 height 3
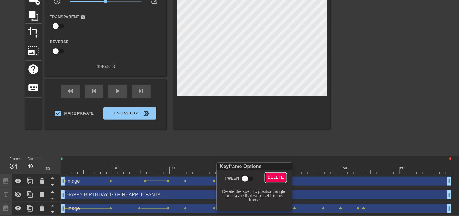
click at [266, 178] on button "Delete" at bounding box center [276, 177] width 21 height 9
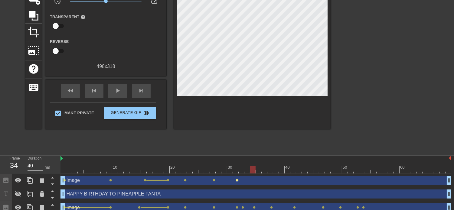
click at [236, 180] on span "lens" at bounding box center [237, 180] width 3 height 3
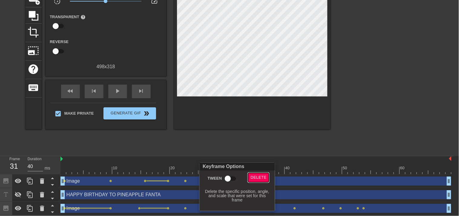
click at [262, 176] on span "Delete" at bounding box center [259, 177] width 16 height 7
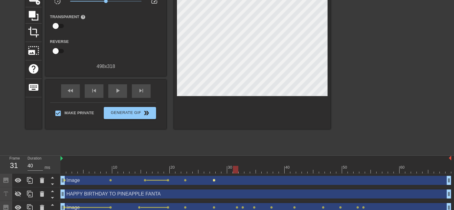
click at [214, 182] on span "lens" at bounding box center [214, 180] width 3 height 3
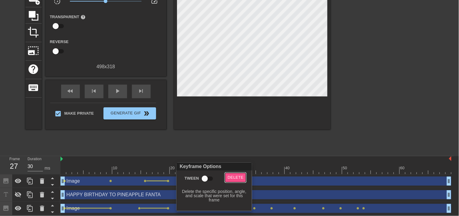
click at [233, 179] on span "Delete" at bounding box center [236, 177] width 16 height 7
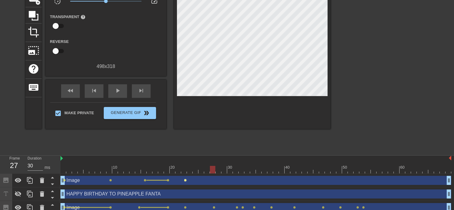
click at [185, 181] on span "lens" at bounding box center [185, 180] width 3 height 3
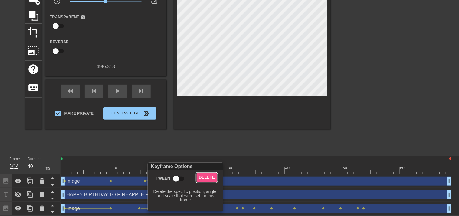
click at [203, 177] on span "Delete" at bounding box center [207, 177] width 16 height 7
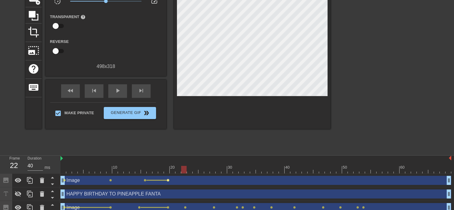
click at [168, 181] on span "lens" at bounding box center [168, 180] width 3 height 3
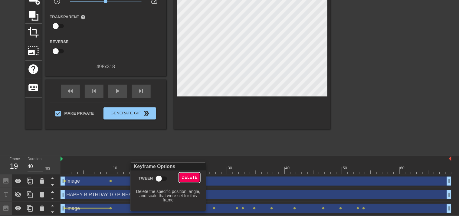
click at [191, 176] on span "Delete" at bounding box center [190, 177] width 16 height 7
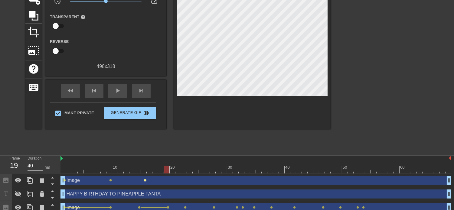
click at [146, 180] on span "lens" at bounding box center [145, 180] width 3 height 3
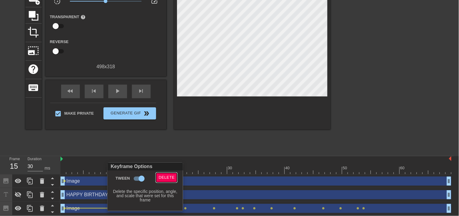
click at [165, 176] on span "Delete" at bounding box center [167, 177] width 16 height 7
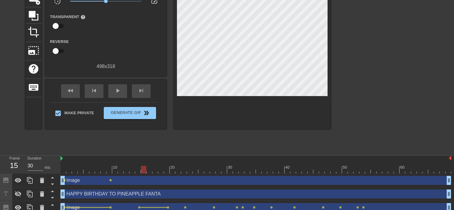
click at [111, 182] on div "Image drag_handle drag_handle" at bounding box center [256, 180] width 391 height 9
click at [111, 180] on span "lens" at bounding box center [111, 180] width 3 height 3
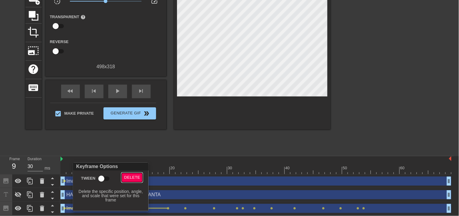
click at [127, 178] on span "Delete" at bounding box center [132, 177] width 16 height 7
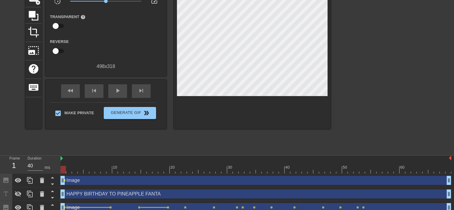
click at [62, 172] on div at bounding box center [256, 170] width 391 height 8
click at [68, 171] on div at bounding box center [256, 170] width 391 height 8
click at [64, 171] on div at bounding box center [256, 170] width 391 height 8
click at [326, 108] on div at bounding box center [252, 49] width 157 height 159
type input "40"
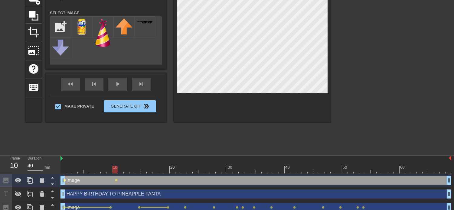
click at [65, 180] on span "lens" at bounding box center [65, 180] width 3 height 3
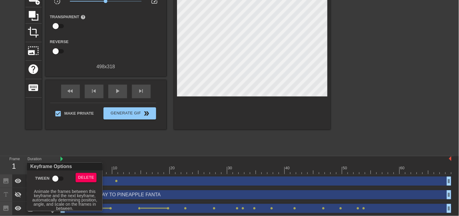
click at [57, 179] on input "Tween" at bounding box center [55, 179] width 35 height 12
checkbox input "true"
click at [115, 171] on div at bounding box center [229, 108] width 459 height 216
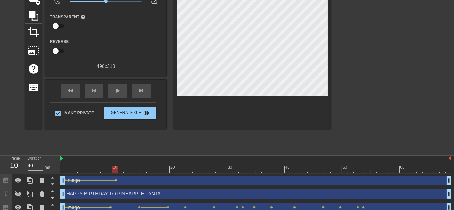
click at [115, 171] on div at bounding box center [256, 170] width 391 height 8
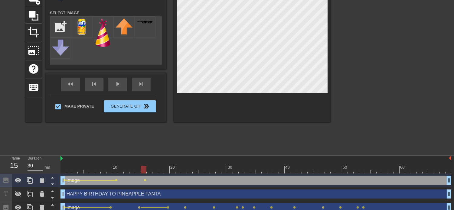
click at [332, 125] on div "title add_circle image add_circle crop photo_size_select_large help keyboard Im…" at bounding box center [227, 61] width 454 height 182
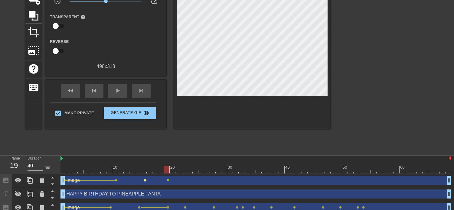
click at [145, 180] on span "lens" at bounding box center [145, 180] width 3 height 3
type input "30"
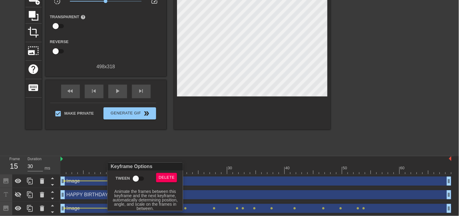
click at [136, 182] on input "Tween" at bounding box center [136, 179] width 35 height 12
checkbox input "true"
click at [159, 152] on div at bounding box center [229, 108] width 459 height 216
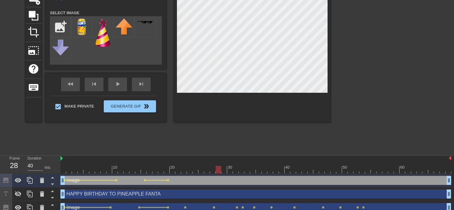
click at [218, 164] on div at bounding box center [219, 166] width 6 height 8
click at [227, 134] on div "title add_circle image add_circle crop photo_size_select_large help keyboard Im…" at bounding box center [178, 61] width 306 height 182
click at [217, 150] on div "title add_circle image add_circle crop photo_size_select_large help keyboard Im…" at bounding box center [178, 61] width 306 height 182
click at [217, 109] on div at bounding box center [252, 46] width 157 height 152
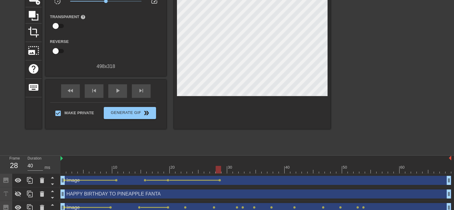
click at [192, 126] on div at bounding box center [252, 49] width 157 height 159
click at [220, 182] on div "Image drag_handle drag_handle" at bounding box center [256, 180] width 391 height 9
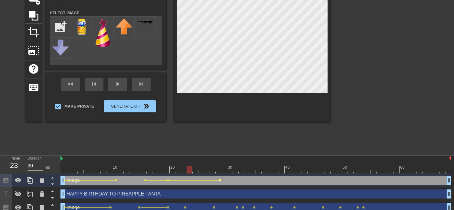
click at [220, 180] on span "lens" at bounding box center [220, 180] width 3 height 3
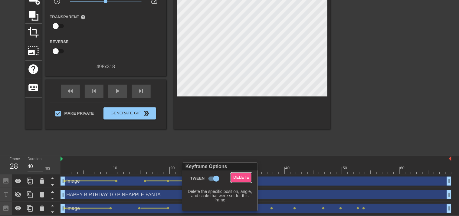
click at [237, 176] on span "Delete" at bounding box center [241, 177] width 16 height 7
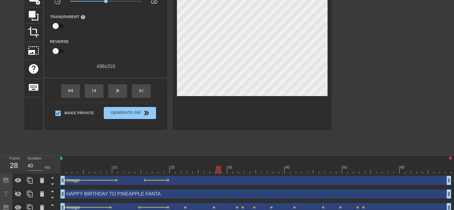
click at [167, 171] on div at bounding box center [256, 170] width 391 height 8
click at [141, 171] on div at bounding box center [256, 170] width 391 height 8
click at [143, 171] on div at bounding box center [256, 170] width 391 height 8
click at [137, 170] on div at bounding box center [256, 170] width 391 height 8
click at [185, 127] on div "title add_circle image add_circle crop photo_size_select_large help keyboard Gi…" at bounding box center [178, 61] width 306 height 182
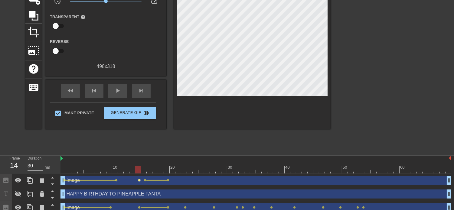
click at [140, 181] on span "lens" at bounding box center [139, 180] width 3 height 3
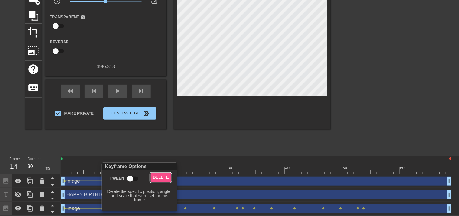
click at [158, 177] on span "Delete" at bounding box center [161, 177] width 16 height 7
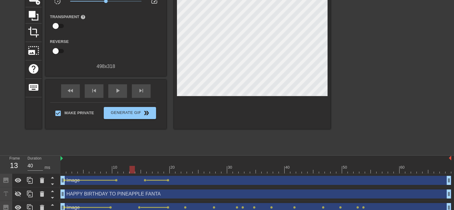
type input "30"
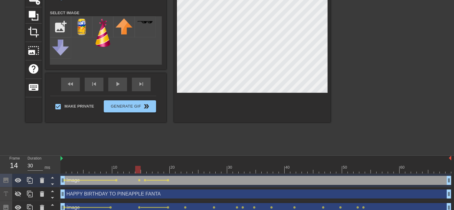
click at [191, 143] on div "title add_circle image add_circle crop photo_size_select_large help keyboard Im…" at bounding box center [178, 61] width 306 height 182
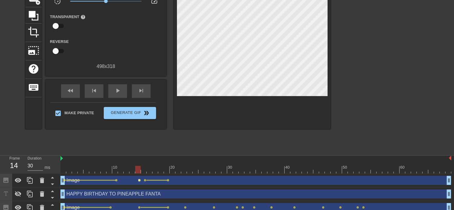
click at [139, 180] on span "lens" at bounding box center [139, 180] width 3 height 3
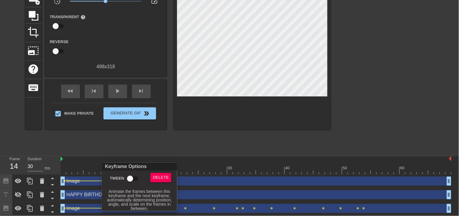
click at [128, 177] on input "Tween" at bounding box center [130, 179] width 35 height 12
checkbox input "true"
click at [141, 153] on div at bounding box center [229, 108] width 459 height 216
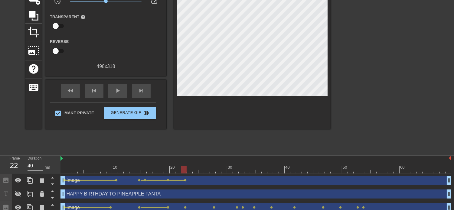
click at [221, 144] on div "title add_circle image add_circle crop photo_size_select_large help keyboard Gi…" at bounding box center [178, 61] width 306 height 182
type input "40"
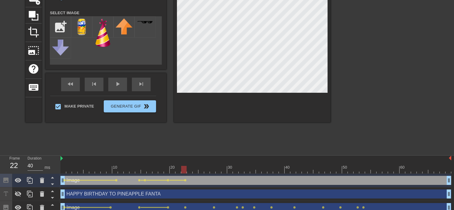
click at [199, 122] on div at bounding box center [252, 46] width 157 height 152
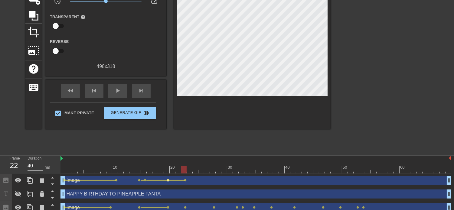
click at [168, 180] on span "lens" at bounding box center [168, 180] width 3 height 3
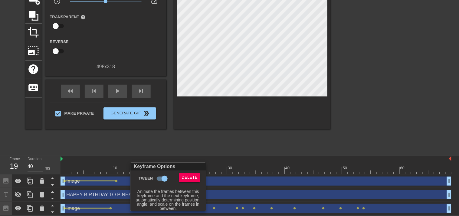
click at [168, 180] on input "Tween" at bounding box center [164, 179] width 35 height 12
checkbox input "false"
click at [171, 141] on div at bounding box center [229, 108] width 459 height 216
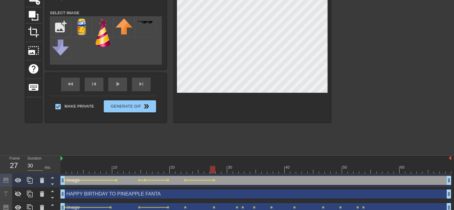
click at [255, 121] on div at bounding box center [252, 46] width 157 height 152
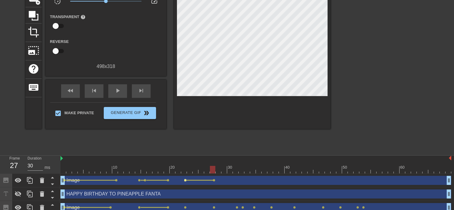
click at [185, 180] on span "lens" at bounding box center [185, 180] width 3 height 3
type input "40"
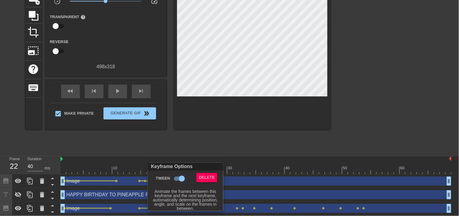
click at [180, 179] on input "Tween" at bounding box center [182, 179] width 35 height 12
checkbox input "false"
click at [195, 151] on div at bounding box center [229, 108] width 459 height 216
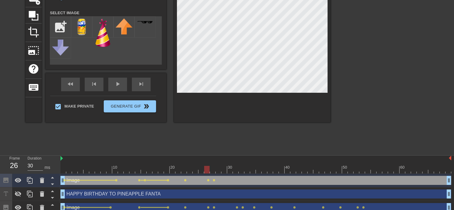
click at [238, 107] on div at bounding box center [252, 46] width 157 height 152
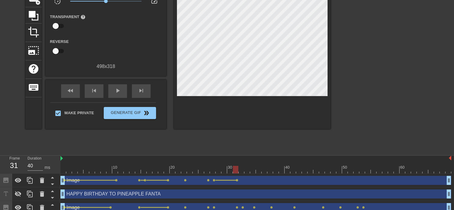
click at [273, 131] on div "title add_circle image add_circle crop photo_size_select_large help keyboard Gi…" at bounding box center [178, 61] width 306 height 182
click at [214, 181] on span "lens" at bounding box center [214, 180] width 3 height 3
type input "30"
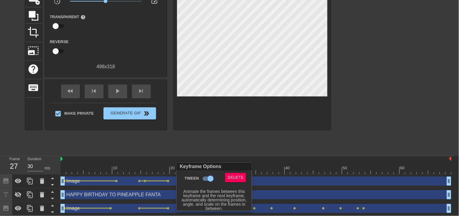
click at [210, 180] on input "Tween" at bounding box center [210, 179] width 35 height 12
checkbox input "false"
click at [222, 153] on div at bounding box center [229, 108] width 459 height 216
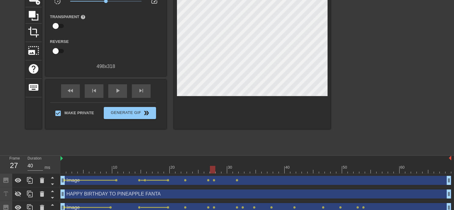
click at [235, 167] on div at bounding box center [256, 170] width 391 height 8
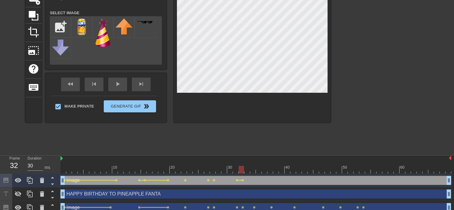
click at [245, 150] on div "title add_circle image add_circle crop photo_size_select_large help keyboard Im…" at bounding box center [178, 61] width 306 height 182
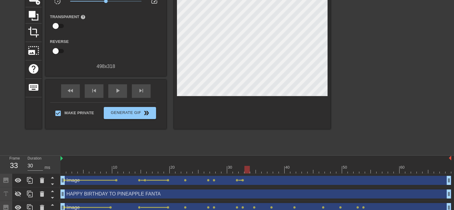
type input "40"
click at [237, 180] on span "lens" at bounding box center [237, 180] width 3 height 3
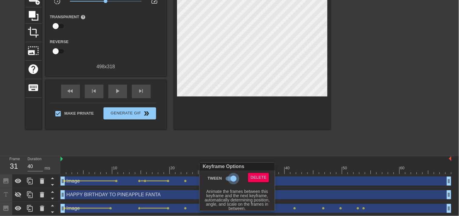
click at [232, 179] on input "Tween" at bounding box center [234, 179] width 35 height 12
checkbox input "false"
click at [242, 150] on div at bounding box center [229, 108] width 459 height 216
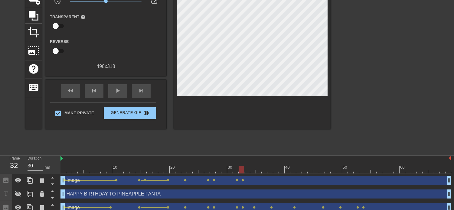
click at [242, 169] on div at bounding box center [256, 170] width 391 height 8
click at [243, 180] on span "lens" at bounding box center [243, 180] width 3 height 3
type input "30"
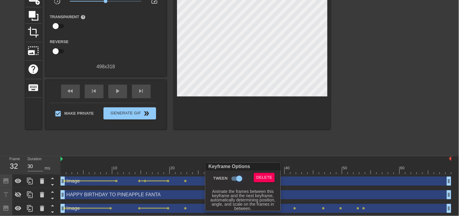
click at [238, 180] on input "Tween" at bounding box center [239, 179] width 35 height 12
checkbox input "false"
click at [259, 131] on div at bounding box center [229, 108] width 459 height 216
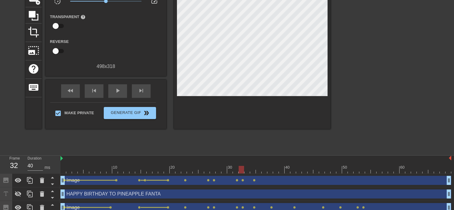
click at [253, 171] on div at bounding box center [256, 170] width 391 height 8
type input "40"
click at [253, 181] on span "lens" at bounding box center [254, 180] width 3 height 3
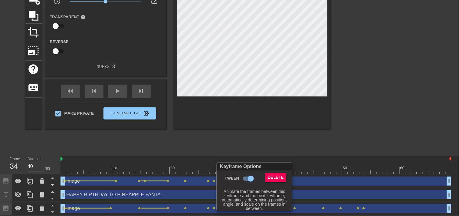
click at [249, 180] on input "Tween" at bounding box center [251, 179] width 35 height 12
checkbox input "false"
click at [263, 131] on div at bounding box center [229, 108] width 459 height 216
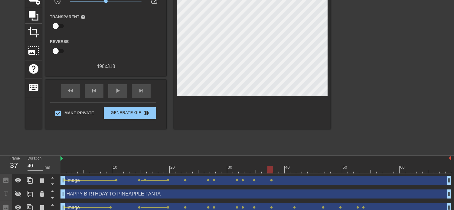
click at [271, 171] on div at bounding box center [256, 170] width 391 height 8
click at [320, 114] on div at bounding box center [252, 49] width 157 height 159
click at [271, 180] on span "lens" at bounding box center [272, 180] width 3 height 3
type input "40"
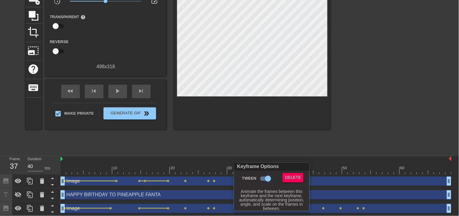
click at [268, 182] on input "Tween" at bounding box center [268, 179] width 35 height 12
checkbox input "false"
click at [293, 151] on div at bounding box center [229, 108] width 459 height 216
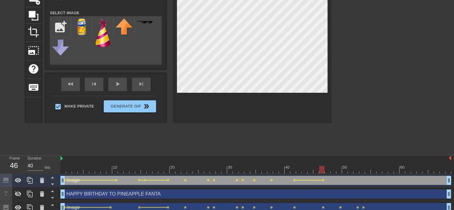
click at [289, 132] on div "title add_circle image add_circle crop photo_size_select_large help keyboard Im…" at bounding box center [178, 61] width 306 height 182
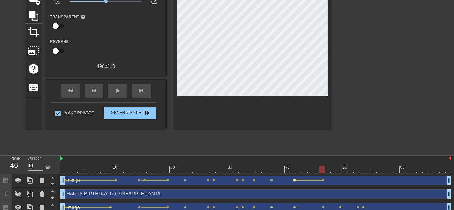
click at [294, 179] on span "lens" at bounding box center [295, 180] width 3 height 3
type input "30"
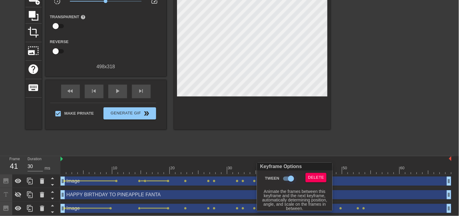
click at [287, 180] on input "Tween" at bounding box center [291, 179] width 35 height 12
checkbox input "false"
click at [307, 140] on div at bounding box center [229, 108] width 459 height 216
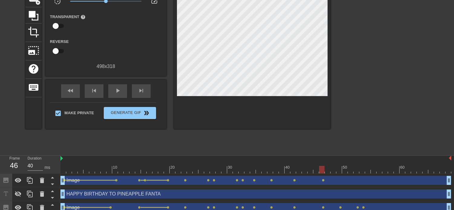
click at [322, 173] on div at bounding box center [256, 170] width 391 height 8
type input "40"
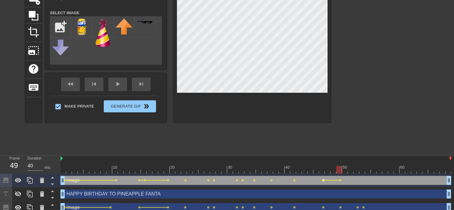
click at [322, 179] on span "lens" at bounding box center [323, 180] width 3 height 3
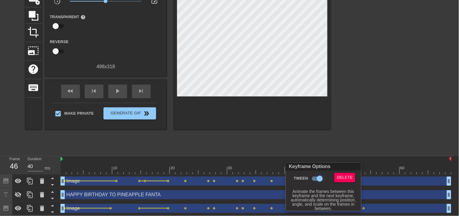
click at [312, 177] on input "Tween" at bounding box center [320, 179] width 35 height 12
checkbox input "false"
click at [329, 156] on div at bounding box center [229, 108] width 459 height 216
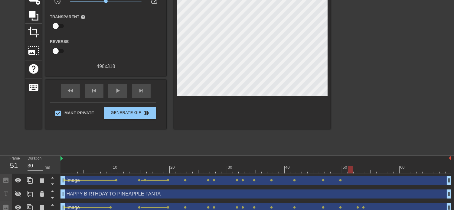
type input "40"
click at [347, 71] on div at bounding box center [383, 61] width 91 height 182
click at [340, 179] on span "lens" at bounding box center [341, 180] width 3 height 3
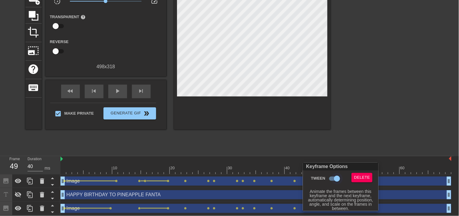
click at [339, 179] on input "Tween" at bounding box center [337, 179] width 35 height 12
checkbox input "false"
click at [270, 141] on div at bounding box center [229, 108] width 459 height 216
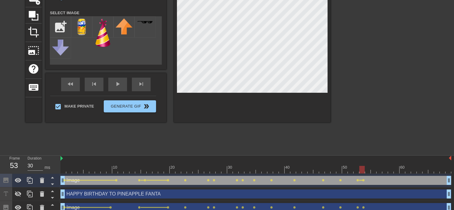
click at [336, 108] on div "title add_circle image add_circle crop photo_size_select_large help keyboard Im…" at bounding box center [227, 61] width 454 height 182
click at [375, 75] on div at bounding box center [383, 61] width 91 height 182
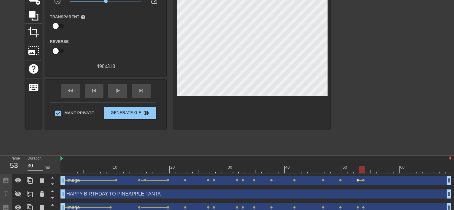
click at [358, 180] on span "lens" at bounding box center [358, 180] width 3 height 3
type input "40"
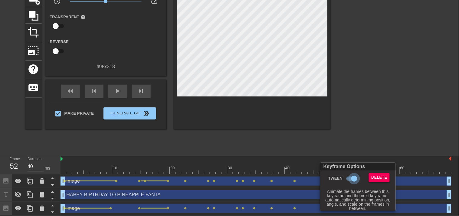
click at [352, 180] on input "Tween" at bounding box center [354, 179] width 35 height 12
checkbox input "false"
click at [374, 129] on div at bounding box center [229, 108] width 459 height 216
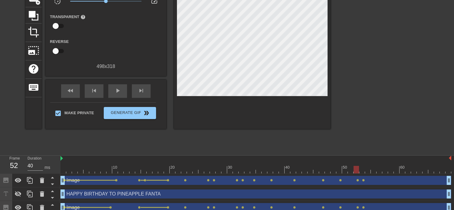
click at [359, 104] on div at bounding box center [383, 61] width 91 height 182
click at [64, 173] on div at bounding box center [256, 170] width 391 height 8
click at [108, 137] on div "title add_circle image add_circle crop photo_size_select_large help keyboard Gi…" at bounding box center [178, 61] width 306 height 182
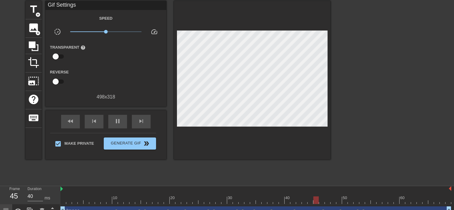
scroll to position [59, 0]
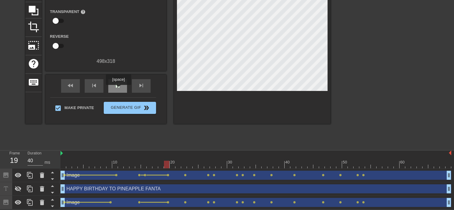
click at [118, 89] on div "pause" at bounding box center [117, 86] width 19 height 14
click at [363, 167] on div at bounding box center [256, 165] width 391 height 8
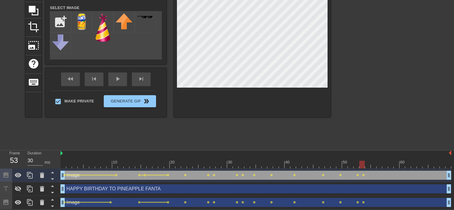
click at [346, 87] on div at bounding box center [383, 56] width 91 height 182
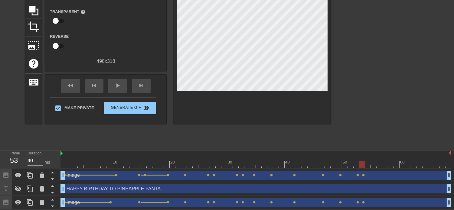
click at [62, 167] on div at bounding box center [256, 165] width 391 height 8
click at [109, 91] on div "play_arrow" at bounding box center [117, 86] width 19 height 14
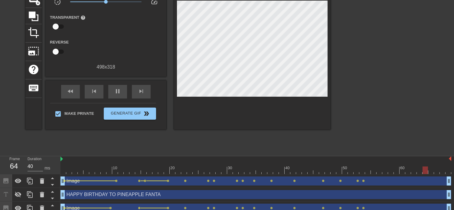
scroll to position [58, 0]
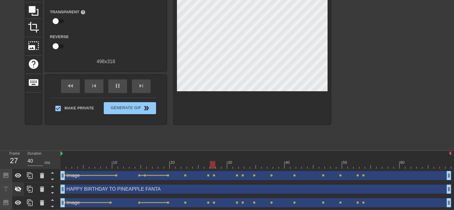
click at [21, 190] on icon at bounding box center [18, 190] width 7 height 6
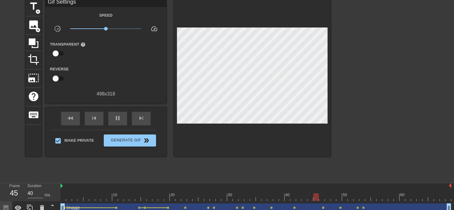
scroll to position [26, 0]
click at [0, 126] on div "title add_circle image add_circle crop photo_size_select_large help keyboard Gi…" at bounding box center [227, 89] width 454 height 182
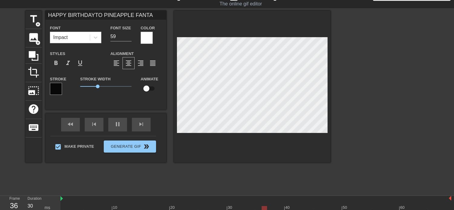
scroll to position [2, 2]
type input "30"
type input "HAPPY BIRTHDAY\"
type textarea "HAPPY BIRTHDAY \"
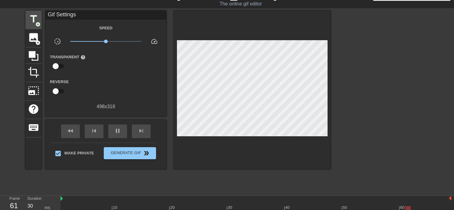
drag, startPoint x: 335, startPoint y: 117, endPoint x: 36, endPoint y: 22, distance: 314.6
click at [36, 22] on span "add_circle" at bounding box center [37, 24] width 5 height 5
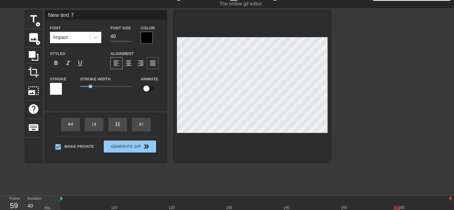
type input "30"
type input "HAPPY BIRTHDAY\"
type input "59"
type input "30"
type input "HAPPY BIRTHDAY"
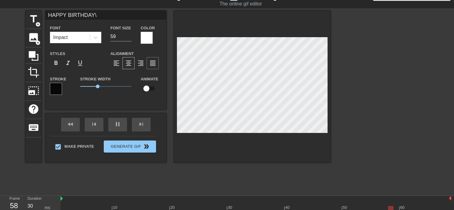
type textarea "HAPPY BIRTHDAY"
type input "30"
type textarea "HAPPY BIRTHDAY"
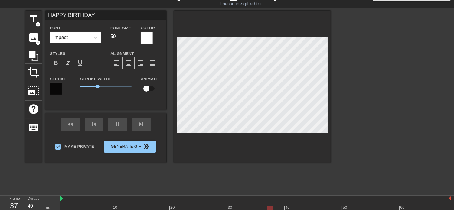
click at [384, 114] on div at bounding box center [383, 102] width 91 height 182
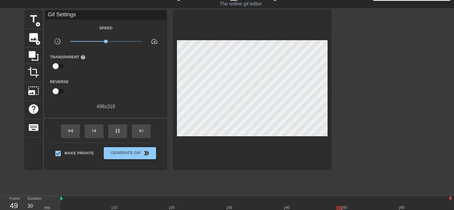
scroll to position [73, 0]
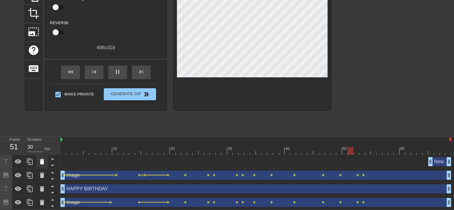
click at [40, 164] on icon at bounding box center [41, 161] width 7 height 7
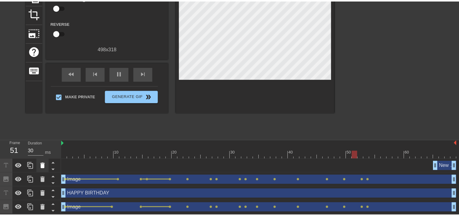
scroll to position [68, 0]
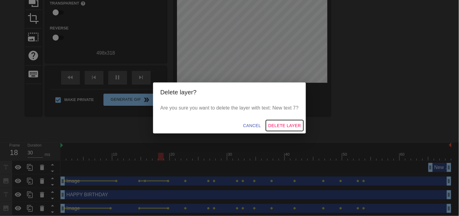
click at [277, 122] on span "Delete Layer" at bounding box center [285, 126] width 33 height 8
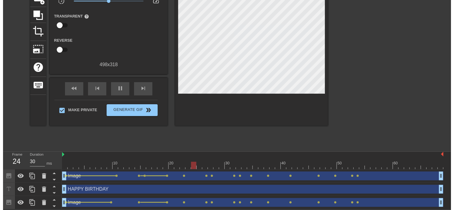
scroll to position [59, 0]
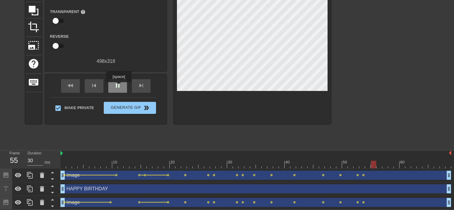
click at [119, 87] on span "pause" at bounding box center [117, 85] width 7 height 7
type input "40"
click at [64, 162] on div at bounding box center [256, 165] width 391 height 8
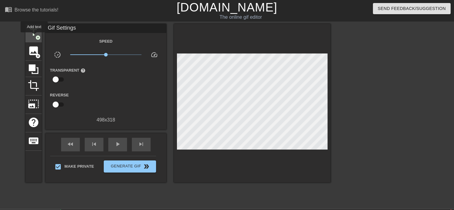
click at [34, 37] on span "title" at bounding box center [34, 33] width 12 height 12
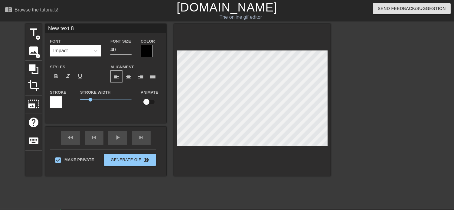
type input "TO PINEAPPLE FANTA"
type textarea "TO PINEAPPLE FANTA"
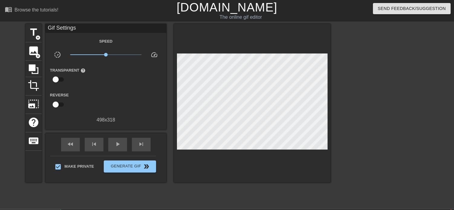
click at [359, 109] on div at bounding box center [383, 115] width 91 height 182
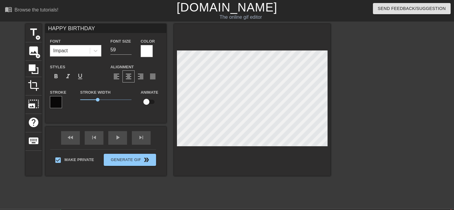
scroll to position [1, 2]
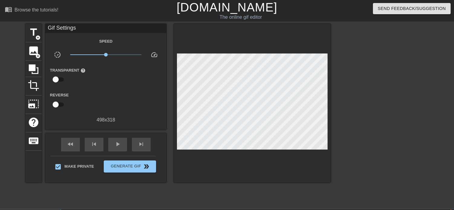
click at [358, 96] on div at bounding box center [383, 115] width 91 height 182
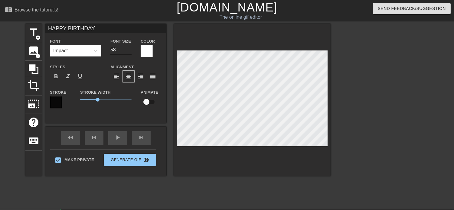
click at [129, 50] on input "58" at bounding box center [121, 50] width 21 height 10
click at [129, 50] on input "57" at bounding box center [121, 50] width 21 height 10
click at [129, 50] on input "56" at bounding box center [121, 50] width 21 height 10
click at [129, 50] on input "55" at bounding box center [121, 50] width 21 height 10
click at [129, 50] on input "54" at bounding box center [121, 50] width 21 height 10
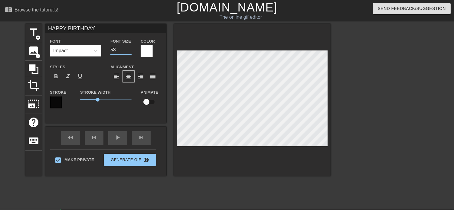
click at [129, 50] on input "53" at bounding box center [121, 50] width 21 height 10
click at [129, 50] on input "52" at bounding box center [121, 50] width 21 height 10
click at [129, 50] on input "51" at bounding box center [121, 50] width 21 height 10
click at [129, 50] on input "50" at bounding box center [121, 50] width 21 height 10
click at [129, 47] on input "52" at bounding box center [121, 50] width 21 height 10
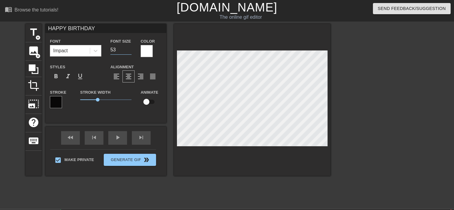
click at [129, 47] on input "53" at bounding box center [121, 50] width 21 height 10
click at [129, 47] on input "54" at bounding box center [121, 50] width 21 height 10
click at [129, 47] on input "55" at bounding box center [121, 50] width 21 height 10
click at [129, 47] on input "56" at bounding box center [121, 50] width 21 height 10
click at [129, 47] on input "57" at bounding box center [121, 50] width 21 height 10
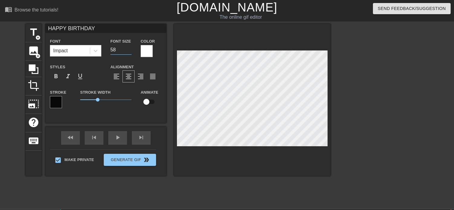
click at [129, 47] on input "58" at bounding box center [121, 50] width 21 height 10
click at [129, 47] on input "59" at bounding box center [121, 50] width 21 height 10
click at [129, 47] on input "60" at bounding box center [121, 50] width 21 height 10
click at [129, 47] on input "61" at bounding box center [121, 50] width 21 height 10
click at [129, 47] on input "62" at bounding box center [121, 50] width 21 height 10
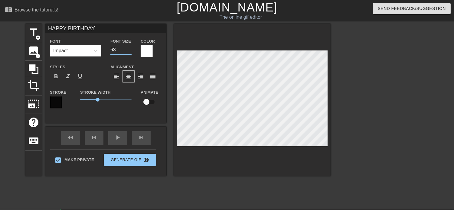
click at [129, 47] on input "63" at bounding box center [121, 50] width 21 height 10
click at [128, 53] on input "40" at bounding box center [121, 50] width 21 height 10
click at [129, 50] on input "39" at bounding box center [121, 50] width 21 height 10
click at [129, 50] on input "38" at bounding box center [121, 50] width 21 height 10
click at [129, 50] on input "37" at bounding box center [121, 50] width 21 height 10
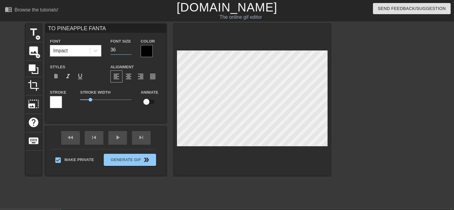
click at [129, 50] on input "36" at bounding box center [121, 50] width 21 height 10
drag, startPoint x: 129, startPoint y: 50, endPoint x: 129, endPoint y: 47, distance: 3.0
click at [129, 47] on input "35" at bounding box center [121, 50] width 21 height 10
click at [129, 47] on input "36" at bounding box center [121, 50] width 21 height 10
click at [129, 47] on input "37" at bounding box center [121, 50] width 21 height 10
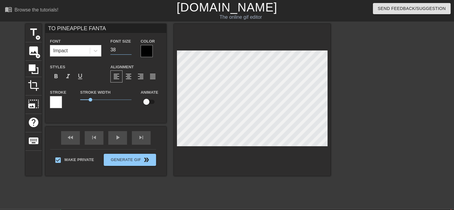
click at [129, 47] on input "38" at bounding box center [121, 50] width 21 height 10
click at [129, 47] on input "39" at bounding box center [121, 50] width 21 height 10
click at [129, 51] on input "38" at bounding box center [121, 50] width 21 height 10
click at [129, 51] on input "37" at bounding box center [121, 50] width 21 height 10
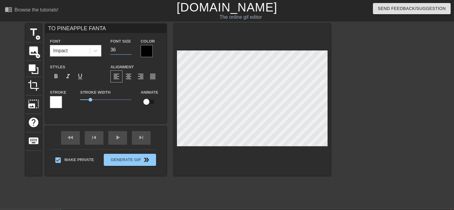
click at [129, 51] on input "36" at bounding box center [121, 50] width 21 height 10
click at [129, 51] on input "35" at bounding box center [121, 50] width 21 height 10
click at [124, 50] on input "35" at bounding box center [121, 50] width 21 height 10
click at [132, 57] on div "Font Impact Font Size 30 Color Styles format_bold format_italic format_underlin…" at bounding box center [106, 76] width 112 height 76
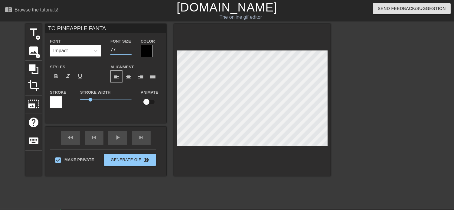
click at [131, 48] on input "77" at bounding box center [121, 50] width 21 height 10
click at [129, 51] on input "39" at bounding box center [121, 50] width 21 height 10
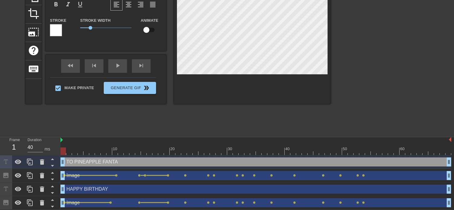
scroll to position [0, 0]
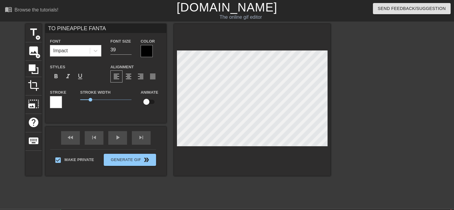
click at [329, 162] on div at bounding box center [252, 100] width 157 height 152
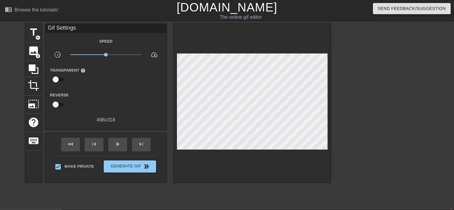
click at [311, 153] on div at bounding box center [252, 103] width 157 height 159
click at [252, 182] on div "title add_circle image add_circle crop photo_size_select_large help keyboard Gi…" at bounding box center [178, 115] width 306 height 182
click at [116, 140] on div "play_arrow" at bounding box center [117, 145] width 19 height 14
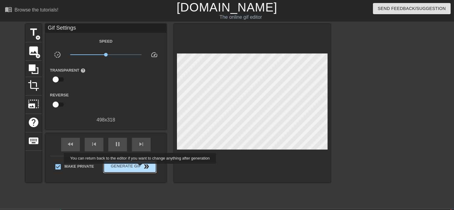
click at [141, 168] on span "Generate Gif double_arrow" at bounding box center [130, 166] width 48 height 7
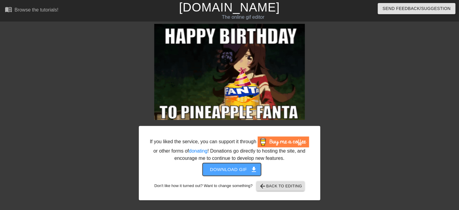
click at [237, 168] on span "Download gif get_app" at bounding box center [232, 170] width 44 height 8
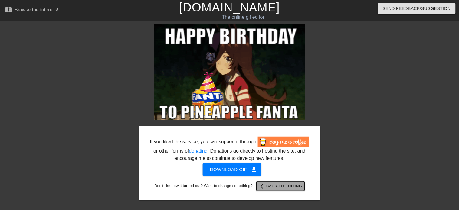
click at [272, 183] on span "arrow_back Back to Editing" at bounding box center [280, 186] width 43 height 7
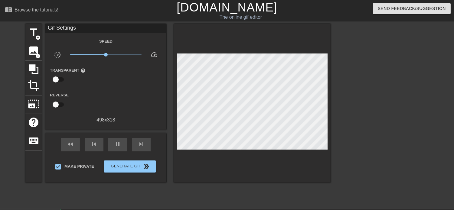
click at [368, 55] on div at bounding box center [383, 115] width 91 height 182
